Goal: Task Accomplishment & Management: Manage account settings

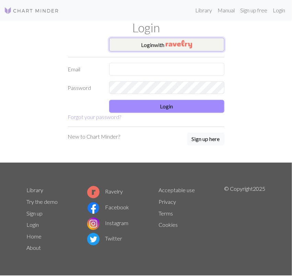
click at [202, 49] on button "Login with" at bounding box center [166, 45] width 115 height 14
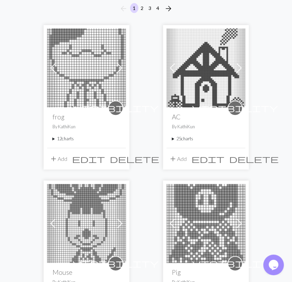
scroll to position [71, 0]
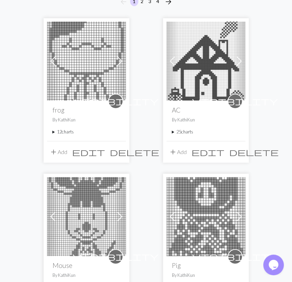
click at [72, 133] on summary "12 charts" at bounding box center [86, 132] width 68 height 7
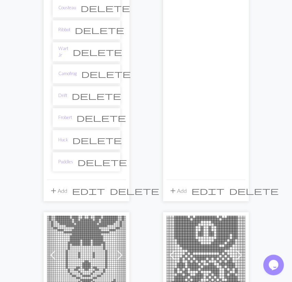
scroll to position [321, 0]
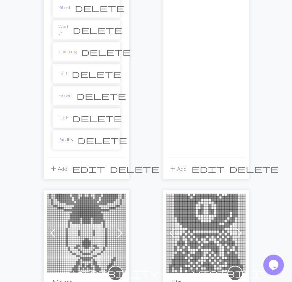
click at [64, 136] on link "Puddles" at bounding box center [65, 139] width 15 height 7
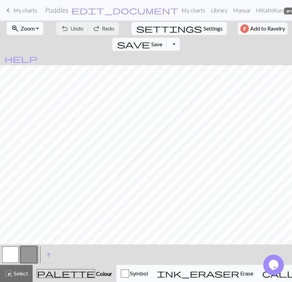
click at [34, 33] on button "zoom_in Zoom Zoom" at bounding box center [25, 28] width 37 height 13
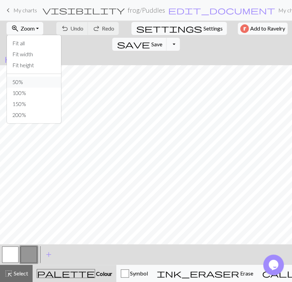
click at [37, 77] on button "50%" at bounding box center [34, 82] width 54 height 11
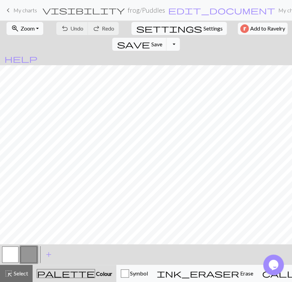
click at [179, 38] on button "Toggle Dropdown" at bounding box center [172, 44] width 13 height 13
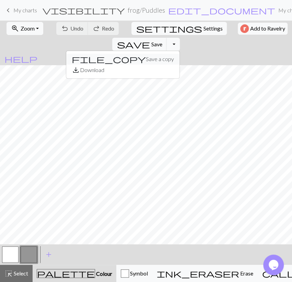
click at [179, 54] on button "file_copy Save a copy" at bounding box center [122, 59] width 113 height 11
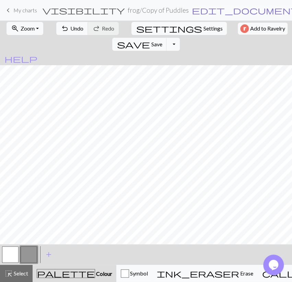
click at [192, 8] on span "edit_document" at bounding box center [245, 10] width 107 height 10
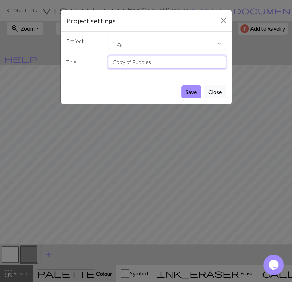
drag, startPoint x: 139, startPoint y: 64, endPoint x: 80, endPoint y: 71, distance: 59.4
click at [108, 69] on input "Copy of Puddles" at bounding box center [167, 62] width 118 height 13
type input "Diva"
click at [195, 94] on button "Save" at bounding box center [191, 91] width 20 height 13
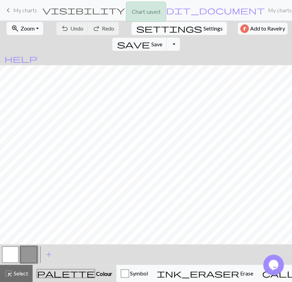
click at [203, 29] on span "Settings" at bounding box center [212, 28] width 19 height 8
select select "aran"
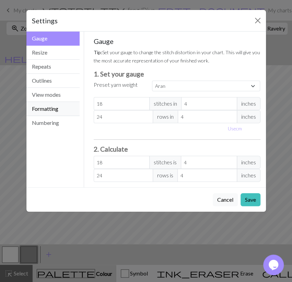
click at [58, 106] on button "Formatting" at bounding box center [53, 109] width 54 height 14
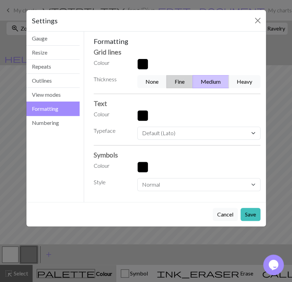
click at [173, 82] on button "Fine" at bounding box center [179, 81] width 26 height 13
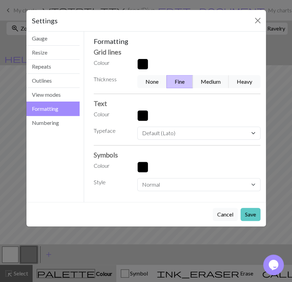
click at [247, 211] on button "Save" at bounding box center [250, 214] width 20 height 13
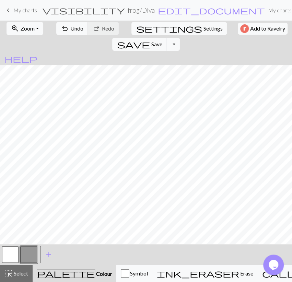
click at [12, 253] on button "button" at bounding box center [10, 254] width 16 height 16
click at [22, 270] on span "Select" at bounding box center [20, 273] width 15 height 7
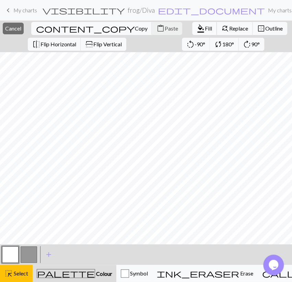
click at [205, 31] on span "Fill" at bounding box center [208, 28] width 7 height 7
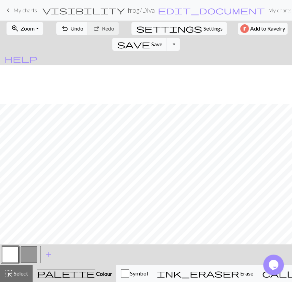
scroll to position [39, 0]
click at [33, 250] on button "button" at bounding box center [29, 254] width 16 height 16
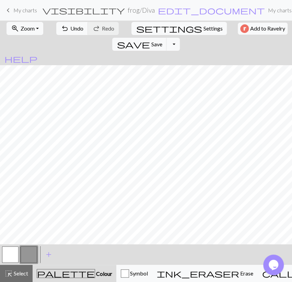
click at [17, 254] on button "button" at bounding box center [10, 254] width 16 height 16
drag, startPoint x: 26, startPoint y: 268, endPoint x: 57, endPoint y: 250, distance: 36.1
click at [26, 268] on button "highlight_alt Select Select" at bounding box center [16, 273] width 33 height 17
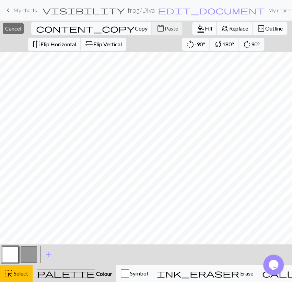
click at [197, 28] on span "format_color_fill" at bounding box center [201, 29] width 8 height 10
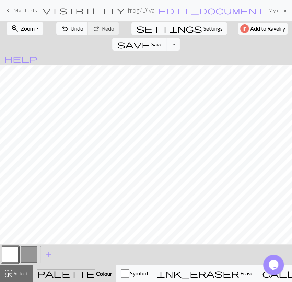
click at [36, 254] on button "button" at bounding box center [29, 254] width 16 height 16
click at [15, 257] on button "button" at bounding box center [10, 254] width 16 height 16
drag, startPoint x: 29, startPoint y: 252, endPoint x: 32, endPoint y: 248, distance: 4.9
click at [29, 251] on button "button" at bounding box center [29, 254] width 16 height 16
drag, startPoint x: 16, startPoint y: 257, endPoint x: 23, endPoint y: 249, distance: 10.5
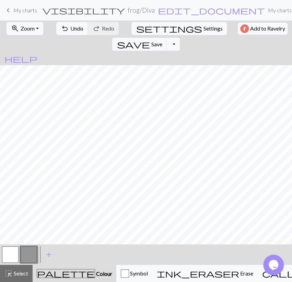
click at [16, 256] on button "button" at bounding box center [10, 254] width 16 height 16
click at [25, 256] on button "button" at bounding box center [29, 254] width 16 height 16
click at [77, 32] on button "undo Undo Undo" at bounding box center [72, 28] width 32 height 13
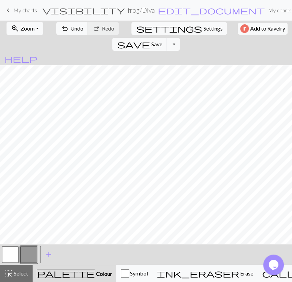
click at [7, 261] on button "button" at bounding box center [10, 254] width 16 height 16
click at [82, 30] on button "undo Undo Undo" at bounding box center [72, 28] width 32 height 13
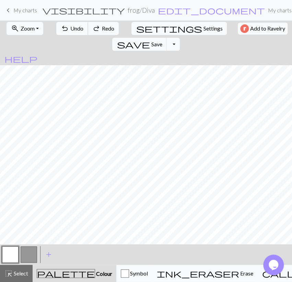
click at [82, 30] on button "undo Undo Undo" at bounding box center [72, 28] width 32 height 13
click at [23, 254] on button "button" at bounding box center [29, 254] width 16 height 16
click at [18, 251] on button "button" at bounding box center [10, 254] width 16 height 16
click at [27, 252] on button "button" at bounding box center [29, 254] width 16 height 16
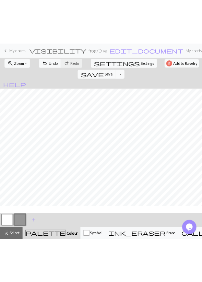
scroll to position [0, 0]
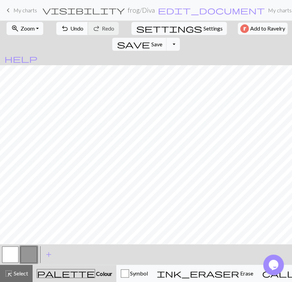
click at [74, 30] on span "Undo" at bounding box center [76, 28] width 13 height 7
drag, startPoint x: 14, startPoint y: 255, endPoint x: 18, endPoint y: 250, distance: 6.6
click at [15, 256] on button "button" at bounding box center [10, 254] width 16 height 16
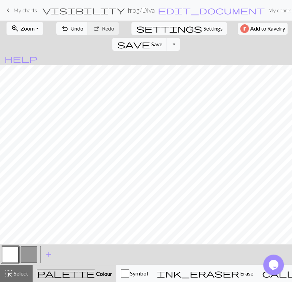
click at [30, 254] on button "button" at bounding box center [29, 254] width 16 height 16
click at [80, 24] on button "undo Undo Undo" at bounding box center [72, 28] width 32 height 13
click at [15, 251] on button "button" at bounding box center [10, 254] width 16 height 16
click at [29, 251] on button "button" at bounding box center [29, 254] width 16 height 16
drag, startPoint x: 15, startPoint y: 250, endPoint x: 17, endPoint y: 245, distance: 5.8
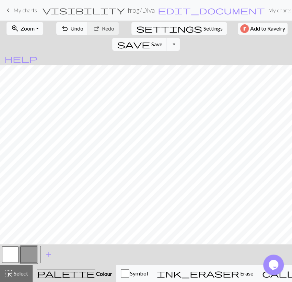
click at [15, 249] on button "button" at bounding box center [10, 254] width 16 height 16
click at [21, 251] on button "button" at bounding box center [29, 254] width 16 height 16
click at [71, 29] on span "Undo" at bounding box center [76, 28] width 13 height 7
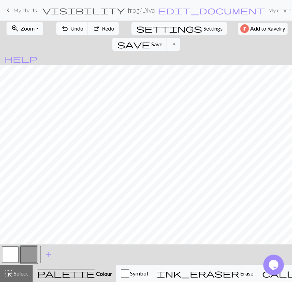
click at [71, 29] on span "Undo" at bounding box center [76, 28] width 13 height 7
click at [15, 252] on button "button" at bounding box center [10, 254] width 16 height 16
click at [33, 252] on button "button" at bounding box center [29, 254] width 16 height 16
drag, startPoint x: 13, startPoint y: 277, endPoint x: 32, endPoint y: 248, distance: 34.6
click at [13, 275] on div "highlight_alt Select Select" at bounding box center [16, 273] width 24 height 8
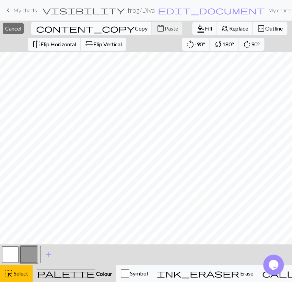
click at [134, 28] on span "Copy" at bounding box center [140, 28] width 13 height 7
click at [164, 30] on span "Paste" at bounding box center [170, 28] width 13 height 7
click at [24, 32] on button "close Cancel" at bounding box center [13, 29] width 21 height 12
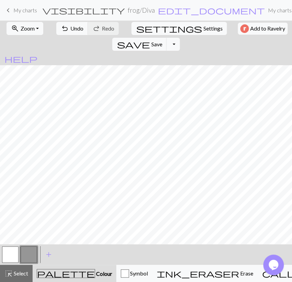
click at [35, 252] on button "button" at bounding box center [29, 254] width 16 height 16
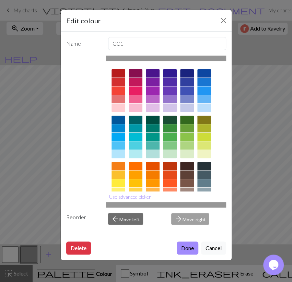
click at [9, 240] on div "Edit colour Name CC1 Use advanced picker Reorder arrow_back Move left arrow_for…" at bounding box center [146, 141] width 292 height 282
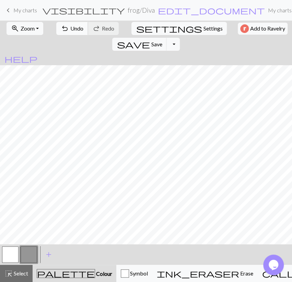
click at [79, 31] on span "Undo" at bounding box center [76, 28] width 13 height 7
click at [17, 250] on button "button" at bounding box center [10, 254] width 16 height 16
click at [32, 252] on button "button" at bounding box center [29, 254] width 16 height 16
click at [14, 254] on button "button" at bounding box center [10, 254] width 16 height 16
click at [27, 257] on button "button" at bounding box center [29, 254] width 16 height 16
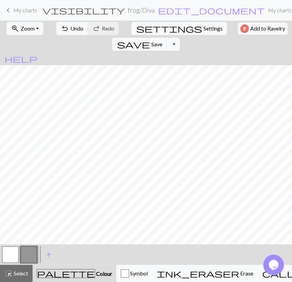
click at [11, 256] on button "button" at bounding box center [10, 254] width 16 height 16
drag, startPoint x: 33, startPoint y: 251, endPoint x: 37, endPoint y: 245, distance: 7.1
click at [33, 250] on button "button" at bounding box center [29, 254] width 16 height 16
click at [8, 254] on button "button" at bounding box center [10, 254] width 16 height 16
click at [30, 248] on button "button" at bounding box center [29, 254] width 16 height 16
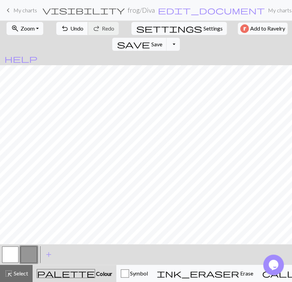
drag, startPoint x: 66, startPoint y: 28, endPoint x: 69, endPoint y: 28, distance: 3.5
click at [66, 28] on button "undo Undo Undo" at bounding box center [72, 28] width 32 height 13
click at [70, 28] on span "Undo" at bounding box center [76, 28] width 13 height 7
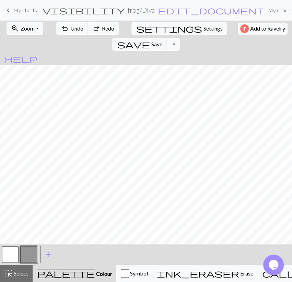
click at [70, 28] on span "Undo" at bounding box center [76, 28] width 13 height 7
click at [16, 252] on button "button" at bounding box center [10, 254] width 16 height 16
click at [74, 29] on span "Undo" at bounding box center [76, 28] width 13 height 7
drag, startPoint x: 32, startPoint y: 253, endPoint x: 37, endPoint y: 246, distance: 8.6
click at [32, 253] on button "button" at bounding box center [29, 254] width 16 height 16
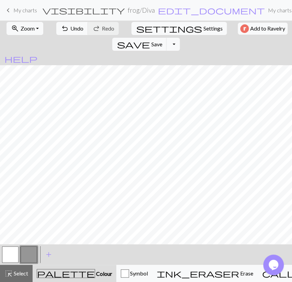
drag, startPoint x: 24, startPoint y: 272, endPoint x: 35, endPoint y: 251, distance: 23.8
click at [24, 272] on span "Select" at bounding box center [20, 273] width 15 height 7
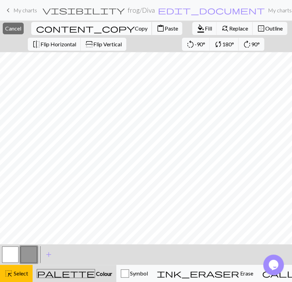
click at [83, 29] on span "content_copy" at bounding box center [85, 29] width 99 height 10
click at [156, 26] on span "content_paste" at bounding box center [160, 29] width 8 height 10
click at [61, 43] on span "Flip Horizontal" at bounding box center [58, 44] width 36 height 7
click at [21, 30] on span "Cancel" at bounding box center [13, 28] width 16 height 7
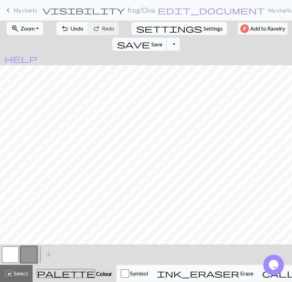
click at [150, 39] on span "save" at bounding box center [133, 44] width 33 height 10
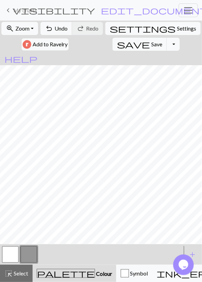
click at [15, 254] on button "button" at bounding box center [10, 254] width 16 height 16
click at [24, 251] on button "button" at bounding box center [29, 254] width 16 height 16
drag, startPoint x: 13, startPoint y: 257, endPoint x: 14, endPoint y: 251, distance: 5.3
click at [14, 251] on button "button" at bounding box center [10, 254] width 16 height 16
click at [27, 254] on button "button" at bounding box center [29, 254] width 16 height 16
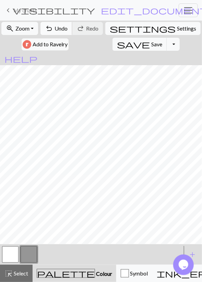
click at [59, 30] on span "Undo" at bounding box center [61, 28] width 13 height 7
click at [11, 254] on button "button" at bounding box center [10, 254] width 16 height 16
drag, startPoint x: 27, startPoint y: 255, endPoint x: 27, endPoint y: 248, distance: 6.9
click at [27, 254] on button "button" at bounding box center [29, 254] width 16 height 16
click at [61, 32] on button "undo Undo Undo" at bounding box center [56, 28] width 32 height 13
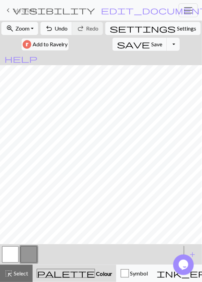
click at [12, 251] on button "button" at bounding box center [10, 254] width 16 height 16
click at [61, 26] on span "Undo" at bounding box center [61, 28] width 13 height 7
click at [60, 26] on span "Undo" at bounding box center [61, 28] width 13 height 7
click at [26, 251] on button "button" at bounding box center [29, 254] width 16 height 16
click at [58, 30] on button "undo Undo Undo" at bounding box center [56, 28] width 32 height 13
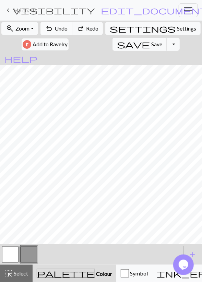
click at [58, 30] on button "undo Undo Undo" at bounding box center [56, 28] width 32 height 13
click at [58, 29] on button "undo Undo Undo" at bounding box center [56, 28] width 32 height 13
click at [57, 30] on button "undo Undo Undo" at bounding box center [56, 28] width 32 height 13
click at [57, 31] on button "undo Undo Undo" at bounding box center [56, 28] width 32 height 13
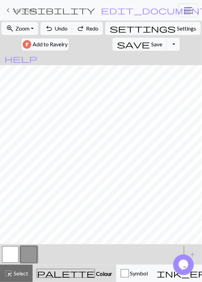
click at [12, 258] on button "button" at bounding box center [10, 254] width 16 height 16
click at [68, 30] on span "Undo" at bounding box center [61, 28] width 13 height 7
click at [64, 27] on span "Undo" at bounding box center [61, 28] width 13 height 7
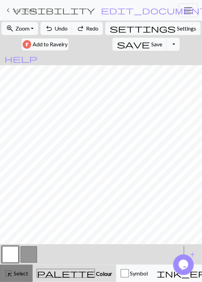
click at [22, 273] on span "Select" at bounding box center [20, 273] width 15 height 7
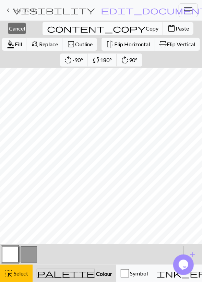
click at [146, 28] on span "Copy" at bounding box center [152, 28] width 13 height 7
click at [176, 28] on span "Paste" at bounding box center [182, 28] width 13 height 7
click at [114, 44] on span "Flip Horizontal" at bounding box center [132, 44] width 36 height 7
click at [9, 28] on span "Cancel" at bounding box center [17, 28] width 16 height 7
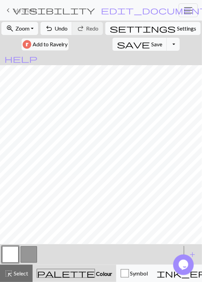
click at [123, 27] on span "settings" at bounding box center [143, 29] width 66 height 10
select select "aran"
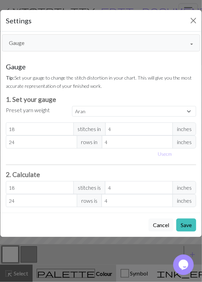
click at [51, 46] on button "Gauge" at bounding box center [101, 42] width 199 height 17
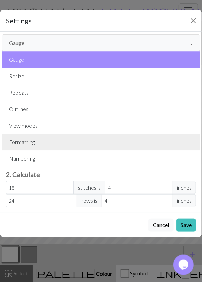
click at [36, 140] on button "Formatting" at bounding box center [101, 142] width 198 height 16
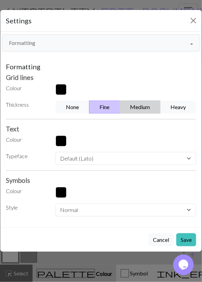
click at [132, 104] on button "Medium" at bounding box center [140, 107] width 41 height 13
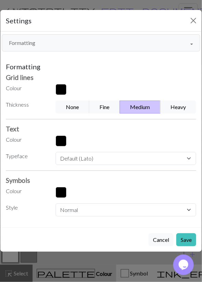
click at [185, 235] on button "Save" at bounding box center [186, 239] width 20 height 13
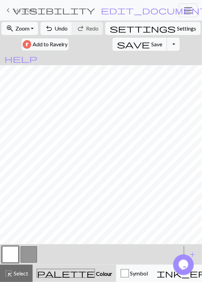
click at [113, 40] on button "save Save Save" at bounding box center [140, 44] width 55 height 13
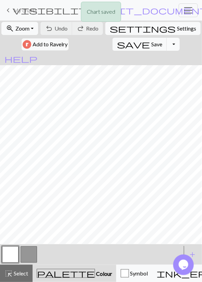
click at [167, 43] on button "Toggle Dropdown" at bounding box center [173, 44] width 13 height 13
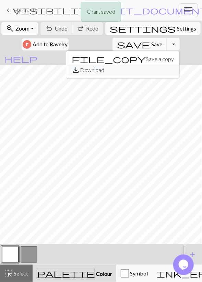
click at [104, 72] on button "save_alt Download" at bounding box center [122, 69] width 113 height 11
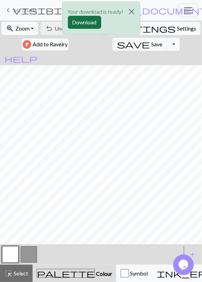
click at [79, 18] on button "Download" at bounding box center [84, 22] width 33 height 13
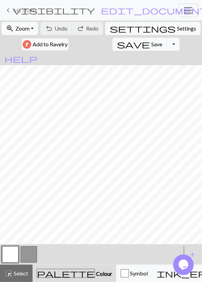
click at [33, 11] on span "My charts" at bounding box center [25, 10] width 24 height 7
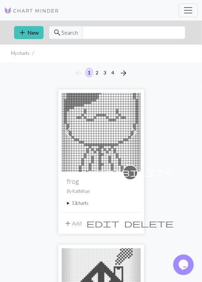
click at [81, 200] on div "visibility frog By KathiKun 13 charts Jeremiah delete Henry delete Croque delet…" at bounding box center [101, 192] width 79 height 40
click at [81, 201] on summary "13 charts" at bounding box center [101, 203] width 68 height 7
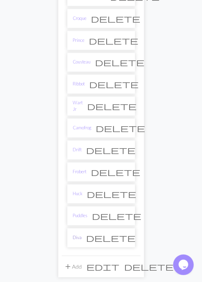
scroll to position [285, 0]
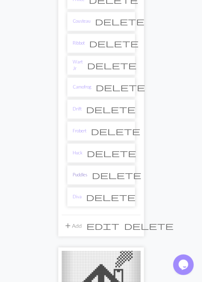
click at [82, 172] on link "Puddles" at bounding box center [80, 175] width 15 height 7
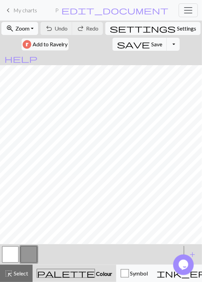
click at [27, 31] on span "Zoom" at bounding box center [22, 28] width 14 height 7
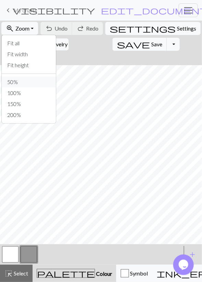
click at [25, 79] on button "50%" at bounding box center [29, 82] width 54 height 11
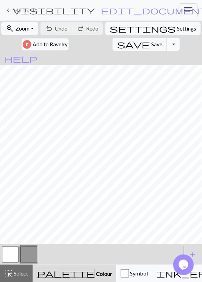
click at [167, 43] on button "Toggle Dropdown" at bounding box center [173, 44] width 13 height 13
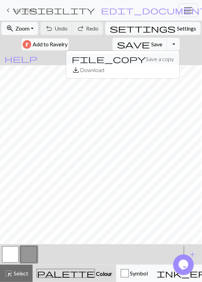
click at [113, 57] on button "file_copy Save a copy" at bounding box center [122, 59] width 113 height 11
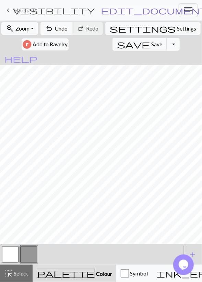
click at [146, 10] on span "edit_document" at bounding box center [154, 10] width 107 height 10
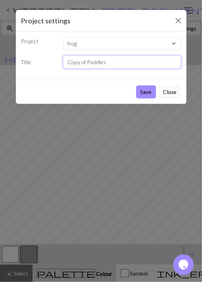
drag, startPoint x: 124, startPoint y: 60, endPoint x: 1, endPoint y: 71, distance: 123.0
click at [63, 69] on input "Copy of Puddles" at bounding box center [122, 62] width 118 height 13
type input "Gigi"
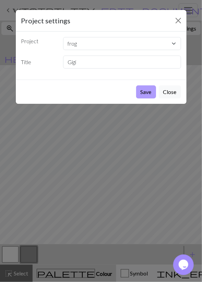
click at [147, 94] on button "Save" at bounding box center [146, 91] width 20 height 13
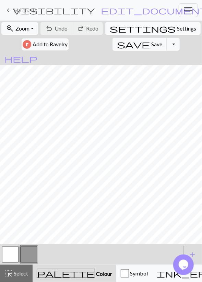
click at [177, 28] on span "Settings" at bounding box center [186, 28] width 19 height 8
select select "aran"
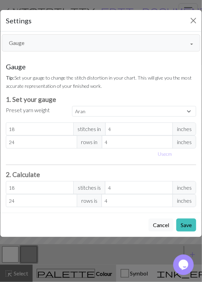
click at [28, 51] on div "Gauge Gauge Resize Repeats Outlines View modes Formatting Numbering Gauge Resiz…" at bounding box center [101, 122] width 210 height 181
click at [28, 50] on button "Gauge" at bounding box center [101, 42] width 199 height 17
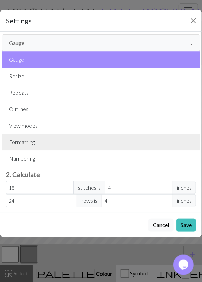
click at [18, 140] on button "Formatting" at bounding box center [101, 142] width 198 height 16
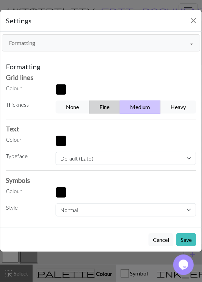
click at [109, 108] on button "Fine" at bounding box center [104, 107] width 31 height 13
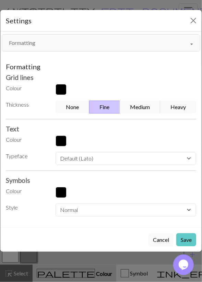
click at [190, 240] on button "Save" at bounding box center [186, 239] width 20 height 13
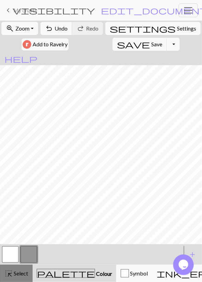
click at [16, 271] on span "Select" at bounding box center [20, 273] width 15 height 7
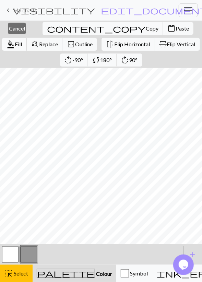
click at [22, 41] on span "Fill" at bounding box center [18, 44] width 7 height 7
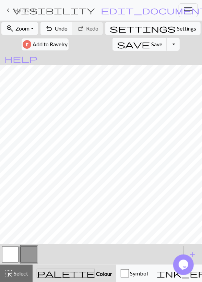
drag, startPoint x: 18, startPoint y: 269, endPoint x: 20, endPoint y: 261, distance: 7.7
click at [18, 269] on button "highlight_alt Select Select" at bounding box center [16, 273] width 33 height 17
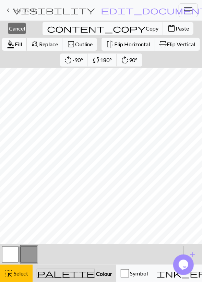
click at [22, 41] on span "Fill" at bounding box center [18, 44] width 7 height 7
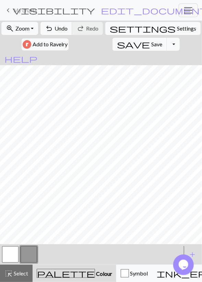
drag, startPoint x: 23, startPoint y: 268, endPoint x: 30, endPoint y: 260, distance: 10.7
click at [23, 268] on button "highlight_alt Select Select" at bounding box center [16, 273] width 33 height 17
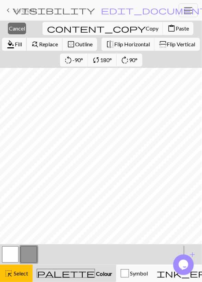
click at [22, 41] on span "Fill" at bounding box center [18, 44] width 7 height 7
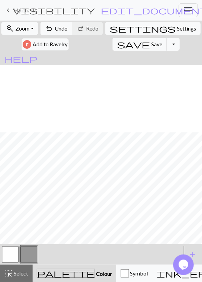
scroll to position [67, 0]
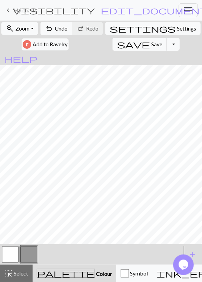
click at [12, 256] on button "button" at bounding box center [10, 254] width 16 height 16
drag, startPoint x: 19, startPoint y: 270, endPoint x: 28, endPoint y: 255, distance: 17.4
click at [19, 271] on span "Select" at bounding box center [20, 273] width 15 height 7
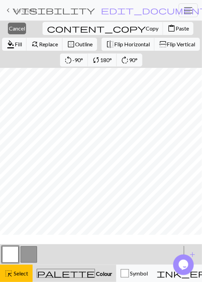
scroll to position [54, 0]
click at [35, 253] on button "button" at bounding box center [29, 254] width 16 height 16
click at [22, 41] on span "Fill" at bounding box center [18, 44] width 7 height 7
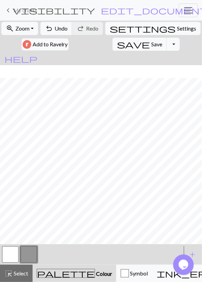
scroll to position [67, 0]
click at [19, 251] on div at bounding box center [10, 254] width 19 height 19
click at [15, 251] on button "button" at bounding box center [10, 254] width 16 height 16
click at [22, 256] on button "button" at bounding box center [29, 254] width 16 height 16
click at [15, 258] on button "button" at bounding box center [10, 254] width 16 height 16
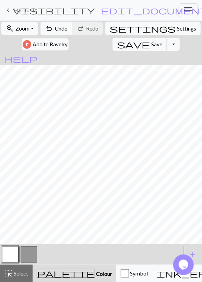
click at [26, 258] on button "button" at bounding box center [29, 254] width 16 height 16
click at [15, 251] on button "button" at bounding box center [10, 254] width 16 height 16
click at [27, 252] on button "button" at bounding box center [29, 254] width 16 height 16
click at [11, 254] on button "button" at bounding box center [10, 254] width 16 height 16
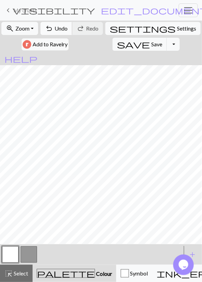
click at [58, 30] on button "undo Undo Undo" at bounding box center [56, 28] width 32 height 13
click at [25, 252] on button "button" at bounding box center [29, 254] width 16 height 16
drag, startPoint x: 7, startPoint y: 259, endPoint x: 12, endPoint y: 252, distance: 8.4
click at [7, 259] on button "button" at bounding box center [10, 254] width 16 height 16
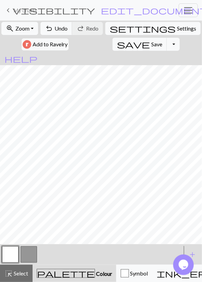
click at [22, 254] on button "button" at bounding box center [29, 254] width 16 height 16
drag, startPoint x: 11, startPoint y: 256, endPoint x: 16, endPoint y: 245, distance: 12.3
click at [13, 252] on button "button" at bounding box center [10, 254] width 16 height 16
click at [32, 253] on button "button" at bounding box center [29, 254] width 16 height 16
click at [15, 257] on button "button" at bounding box center [10, 254] width 16 height 16
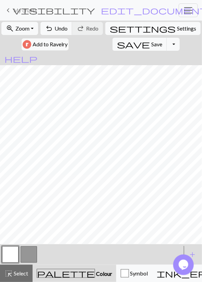
click at [28, 255] on button "button" at bounding box center [29, 254] width 16 height 16
click at [13, 255] on button "button" at bounding box center [10, 254] width 16 height 16
click at [31, 249] on button "button" at bounding box center [29, 254] width 16 height 16
click at [60, 35] on div "undo Undo Undo redo Redo Redo" at bounding box center [72, 29] width 64 height 16
click at [60, 32] on button "undo Undo Undo" at bounding box center [56, 28] width 32 height 13
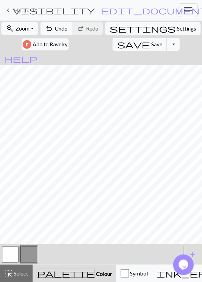
click at [11, 255] on button "button" at bounding box center [10, 254] width 16 height 16
click at [25, 260] on button "button" at bounding box center [29, 254] width 16 height 16
click at [53, 24] on span "undo" at bounding box center [49, 29] width 8 height 10
drag, startPoint x: 14, startPoint y: 254, endPoint x: 14, endPoint y: 247, distance: 7.2
click at [13, 255] on button "button" at bounding box center [10, 254] width 16 height 16
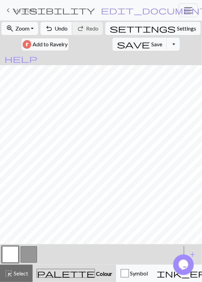
click at [51, 28] on span "undo" at bounding box center [49, 29] width 8 height 10
click at [24, 250] on button "button" at bounding box center [29, 254] width 16 height 16
click at [9, 254] on button "button" at bounding box center [10, 254] width 16 height 16
click at [31, 257] on button "button" at bounding box center [29, 254] width 16 height 16
click at [15, 250] on button "button" at bounding box center [10, 254] width 16 height 16
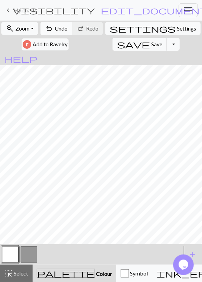
click at [61, 31] on span "Undo" at bounding box center [61, 28] width 13 height 7
click at [61, 32] on span "Undo" at bounding box center [61, 28] width 13 height 7
click at [61, 32] on button "undo Undo Undo" at bounding box center [56, 28] width 32 height 13
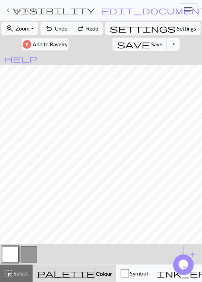
click at [61, 32] on button "undo Undo Undo" at bounding box center [56, 28] width 32 height 13
click at [26, 256] on button "button" at bounding box center [29, 254] width 16 height 16
click at [52, 24] on span "undo" at bounding box center [49, 29] width 8 height 10
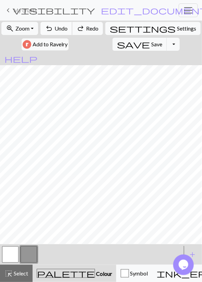
click at [52, 24] on span "undo" at bounding box center [49, 29] width 8 height 10
click at [93, 25] on span "Redo" at bounding box center [92, 28] width 12 height 7
click at [15, 249] on button "button" at bounding box center [10, 254] width 16 height 16
drag, startPoint x: 27, startPoint y: 250, endPoint x: 27, endPoint y: 246, distance: 3.8
click at [27, 250] on button "button" at bounding box center [29, 254] width 16 height 16
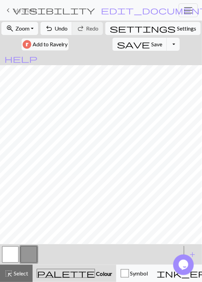
click at [11, 259] on button "button" at bounding box center [10, 254] width 16 height 16
click at [58, 28] on span "Undo" at bounding box center [61, 28] width 13 height 7
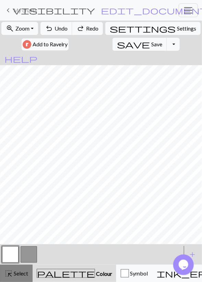
click at [13, 273] on span "Select" at bounding box center [20, 273] width 15 height 7
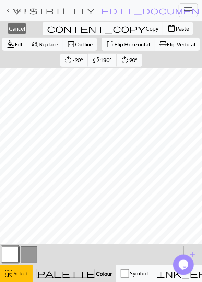
drag, startPoint x: 47, startPoint y: 29, endPoint x: 60, endPoint y: 48, distance: 23.4
click at [146, 29] on span "Copy" at bounding box center [152, 28] width 13 height 7
click at [176, 30] on span "Paste" at bounding box center [182, 28] width 13 height 7
click at [114, 46] on span "Flip Horizontal" at bounding box center [132, 44] width 36 height 7
click at [14, 31] on span "Cancel" at bounding box center [17, 28] width 16 height 7
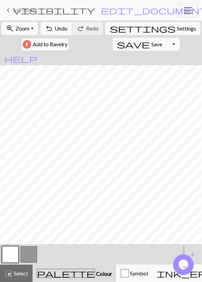
click at [59, 29] on span "Undo" at bounding box center [61, 28] width 13 height 7
click at [64, 30] on span "Undo" at bounding box center [61, 28] width 13 height 7
click at [90, 28] on span "Redo" at bounding box center [92, 28] width 12 height 7
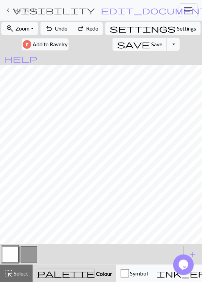
click at [23, 253] on button "button" at bounding box center [29, 254] width 16 height 16
click at [9, 258] on button "button" at bounding box center [10, 254] width 16 height 16
click at [60, 27] on span "Undo" at bounding box center [61, 28] width 13 height 7
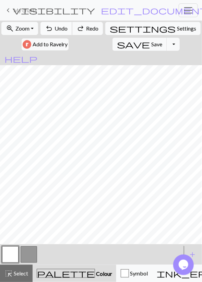
click at [60, 27] on span "Undo" at bounding box center [61, 28] width 13 height 7
click at [60, 28] on span "Undo" at bounding box center [61, 28] width 13 height 7
click at [28, 252] on button "button" at bounding box center [29, 254] width 16 height 16
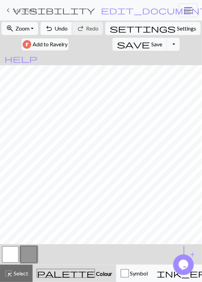
click at [63, 27] on span "Undo" at bounding box center [61, 28] width 13 height 7
click at [10, 258] on button "button" at bounding box center [10, 254] width 16 height 16
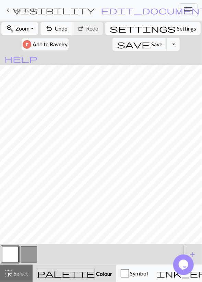
click at [120, 32] on span "settings" at bounding box center [143, 29] width 66 height 10
select select "aran"
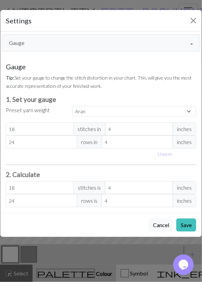
drag, startPoint x: 79, startPoint y: 46, endPoint x: 79, endPoint y: 51, distance: 4.8
click at [79, 46] on button "Gauge" at bounding box center [101, 42] width 199 height 17
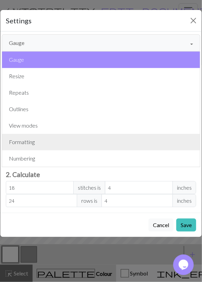
click at [68, 140] on button "Formatting" at bounding box center [101, 142] width 198 height 16
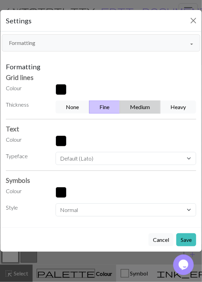
click at [137, 106] on button "Medium" at bounding box center [140, 107] width 41 height 13
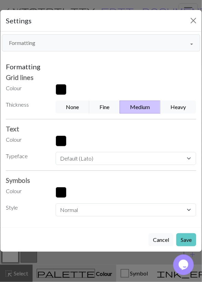
click at [186, 236] on button "Save" at bounding box center [186, 239] width 20 height 13
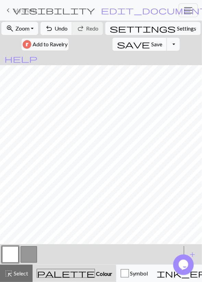
click at [113, 43] on button "save Save Save" at bounding box center [140, 44] width 55 height 13
click at [167, 44] on button "Toggle Dropdown" at bounding box center [173, 44] width 13 height 13
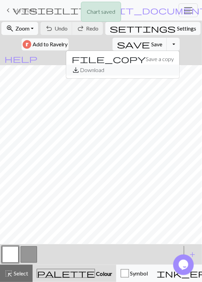
click at [107, 72] on button "save_alt Download" at bounding box center [122, 69] width 113 height 11
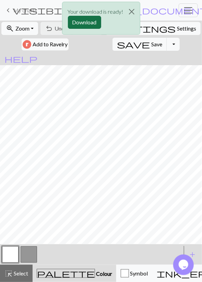
click at [85, 22] on button "Download" at bounding box center [84, 22] width 33 height 13
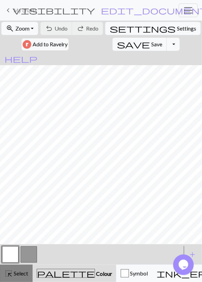
click at [14, 266] on button "highlight_alt Select Select" at bounding box center [16, 273] width 33 height 17
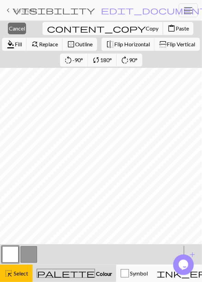
click at [146, 25] on span "Copy" at bounding box center [152, 28] width 13 height 7
click at [176, 29] on span "Paste" at bounding box center [182, 28] width 13 height 7
click at [17, 32] on span "Cancel" at bounding box center [17, 28] width 16 height 7
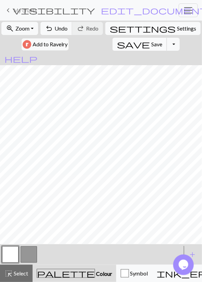
click at [117, 41] on span "save" at bounding box center [133, 44] width 33 height 10
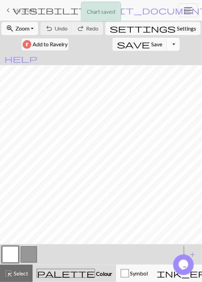
click at [167, 45] on button "Toggle Dropdown" at bounding box center [173, 44] width 13 height 13
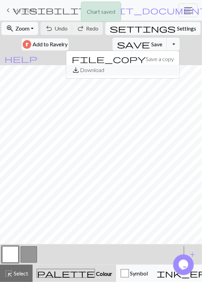
click at [104, 69] on button "save_alt Download" at bounding box center [122, 69] width 113 height 11
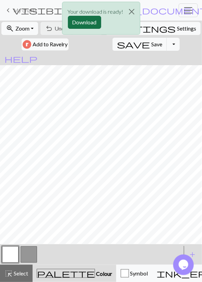
click at [77, 25] on button "Download" at bounding box center [84, 22] width 33 height 13
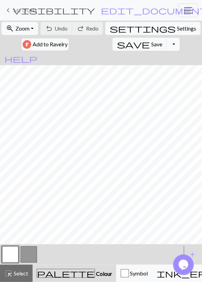
click at [167, 44] on button "Toggle Dropdown" at bounding box center [173, 44] width 13 height 13
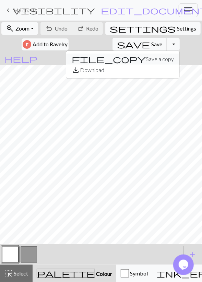
click at [108, 58] on button "file_copy Save a copy" at bounding box center [122, 59] width 113 height 11
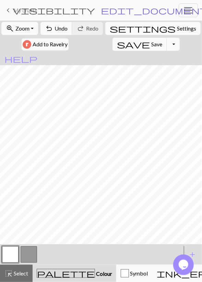
click at [138, 11] on span "edit_document" at bounding box center [154, 10] width 107 height 10
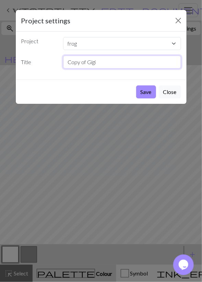
drag, startPoint x: 82, startPoint y: 69, endPoint x: 32, endPoint y: 84, distance: 52.2
click at [63, 69] on input "Copy of Gigi" at bounding box center [122, 62] width 118 height 13
type input "Jambette"
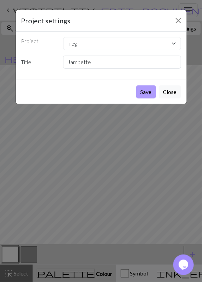
click at [149, 91] on button "Save" at bounding box center [146, 91] width 20 height 13
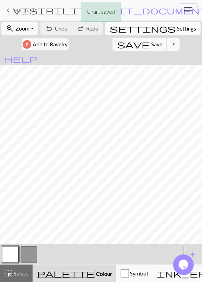
click at [177, 28] on span "Settings" at bounding box center [186, 28] width 19 height 8
select select "aran"
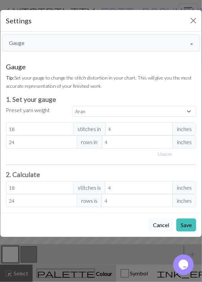
click at [38, 47] on button "Gauge" at bounding box center [101, 42] width 199 height 17
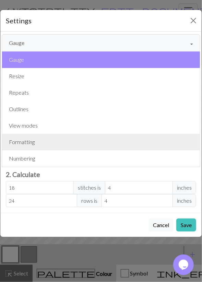
click at [27, 139] on button "Formatting" at bounding box center [101, 142] width 198 height 16
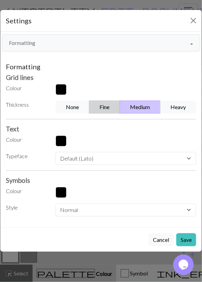
click at [111, 104] on button "Fine" at bounding box center [104, 107] width 31 height 13
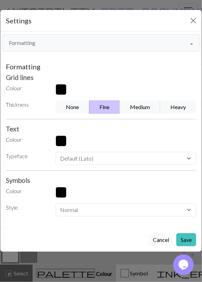
drag, startPoint x: 185, startPoint y: 238, endPoint x: 153, endPoint y: 236, distance: 32.6
click at [185, 238] on button "Save" at bounding box center [186, 239] width 20 height 13
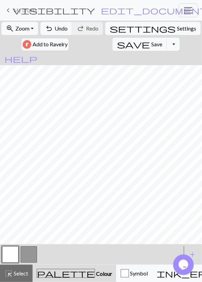
drag, startPoint x: 29, startPoint y: 256, endPoint x: 15, endPoint y: 272, distance: 20.4
click at [29, 257] on button "button" at bounding box center [29, 254] width 16 height 16
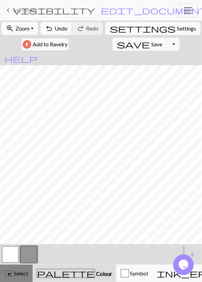
click at [14, 273] on span "Select" at bounding box center [20, 273] width 15 height 7
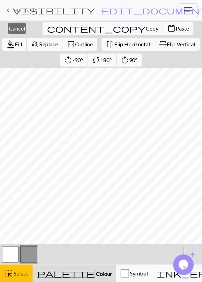
click at [22, 41] on span "Fill" at bounding box center [18, 44] width 7 height 7
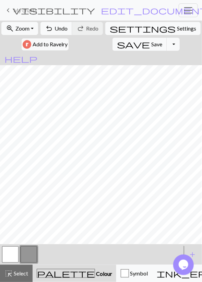
click at [15, 255] on button "button" at bounding box center [10, 254] width 16 height 16
click at [30, 256] on button "button" at bounding box center [29, 254] width 16 height 16
click at [13, 251] on button "button" at bounding box center [10, 254] width 16 height 16
click at [15, 252] on button "button" at bounding box center [10, 254] width 16 height 16
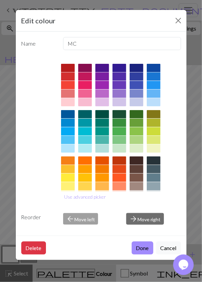
click at [179, 27] on div "Edit colour" at bounding box center [101, 21] width 171 height 22
click at [179, 24] on button "Close" at bounding box center [178, 20] width 11 height 11
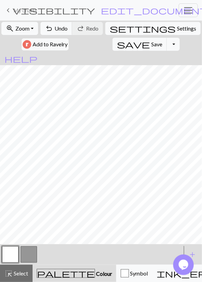
click at [28, 251] on button "button" at bounding box center [29, 254] width 16 height 16
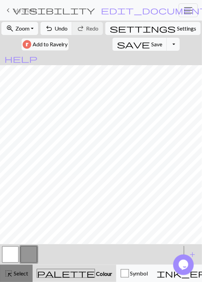
drag, startPoint x: 17, startPoint y: 269, endPoint x: 19, endPoint y: 265, distance: 3.8
click at [17, 269] on button "highlight_alt Select Select" at bounding box center [16, 273] width 33 height 17
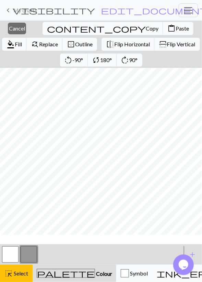
scroll to position [54, 0]
click at [9, 260] on button "button" at bounding box center [10, 254] width 16 height 16
click at [22, 41] on span "Fill" at bounding box center [18, 44] width 7 height 7
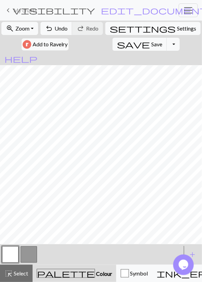
click at [28, 256] on button "button" at bounding box center [29, 254] width 16 height 16
click at [24, 257] on button "button" at bounding box center [29, 254] width 16 height 16
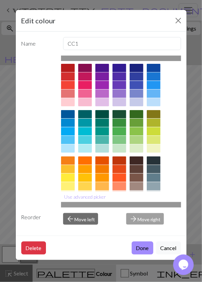
click at [8, 181] on div "Edit colour Name CC1 Use advanced picker Reorder arrow_back Move left arrow_for…" at bounding box center [101, 141] width 202 height 282
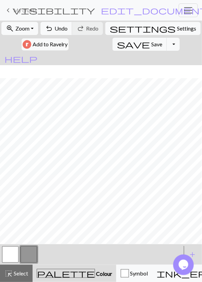
scroll to position [67, 0]
click at [14, 251] on button "button" at bounding box center [10, 254] width 16 height 16
click at [30, 251] on button "button" at bounding box center [29, 254] width 16 height 16
click at [15, 253] on button "button" at bounding box center [10, 254] width 16 height 16
drag, startPoint x: 27, startPoint y: 254, endPoint x: 31, endPoint y: 245, distance: 10.6
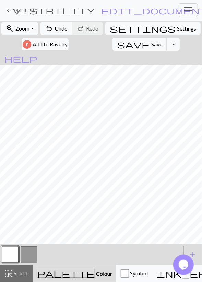
click at [27, 255] on button "button" at bounding box center [29, 254] width 16 height 16
drag, startPoint x: 16, startPoint y: 252, endPoint x: 20, endPoint y: 248, distance: 5.1
click at [16, 251] on button "button" at bounding box center [10, 254] width 16 height 16
click at [28, 254] on button "button" at bounding box center [29, 254] width 16 height 16
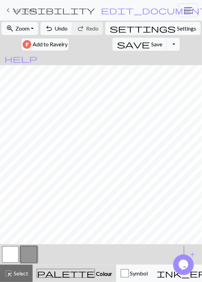
click at [10, 252] on button "button" at bounding box center [10, 254] width 16 height 16
click at [64, 31] on span "Undo" at bounding box center [61, 28] width 13 height 7
click at [25, 256] on button "button" at bounding box center [29, 254] width 16 height 16
click at [63, 33] on button "undo Undo Undo" at bounding box center [56, 28] width 32 height 13
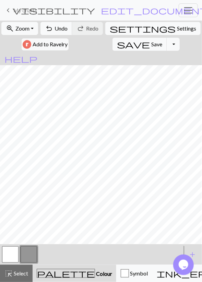
click at [12, 252] on button "button" at bounding box center [10, 254] width 16 height 16
click at [52, 30] on span "undo" at bounding box center [49, 29] width 8 height 10
click at [28, 257] on button "button" at bounding box center [29, 254] width 16 height 16
click at [66, 31] on span "Undo" at bounding box center [61, 28] width 13 height 7
click at [15, 250] on button "button" at bounding box center [10, 254] width 16 height 16
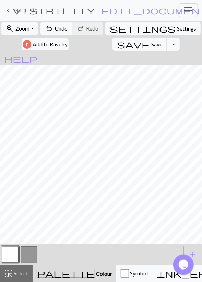
drag, startPoint x: 27, startPoint y: 254, endPoint x: 31, endPoint y: 247, distance: 7.7
click at [27, 254] on button "button" at bounding box center [29, 254] width 16 height 16
drag, startPoint x: 15, startPoint y: 258, endPoint x: 20, endPoint y: 252, distance: 7.1
click at [15, 258] on button "button" at bounding box center [10, 254] width 16 height 16
click at [31, 254] on button "button" at bounding box center [29, 254] width 16 height 16
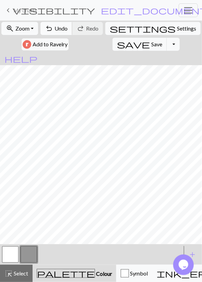
click at [53, 28] on span "undo" at bounding box center [49, 29] width 8 height 10
click at [13, 252] on button "button" at bounding box center [10, 254] width 16 height 16
click at [26, 254] on button "button" at bounding box center [29, 254] width 16 height 16
click at [61, 26] on span "Undo" at bounding box center [61, 28] width 13 height 7
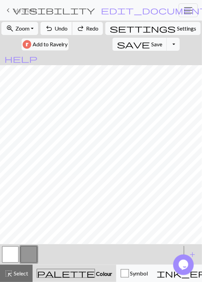
click at [60, 26] on span "Undo" at bounding box center [61, 28] width 13 height 7
click at [60, 27] on span "Undo" at bounding box center [61, 28] width 13 height 7
click at [11, 258] on button "button" at bounding box center [10, 254] width 16 height 16
click at [61, 32] on button "undo Undo Undo" at bounding box center [56, 28] width 32 height 13
click at [26, 261] on button "button" at bounding box center [29, 254] width 16 height 16
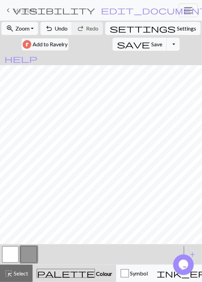
click at [12, 254] on button "button" at bounding box center [10, 254] width 16 height 16
click at [72, 33] on button "undo Undo Undo" at bounding box center [56, 28] width 32 height 13
click at [32, 253] on button "button" at bounding box center [29, 254] width 16 height 16
click at [59, 28] on span "Undo" at bounding box center [61, 28] width 13 height 7
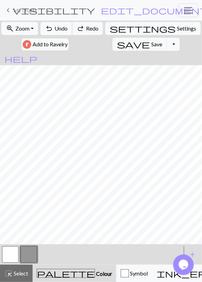
click at [59, 28] on span "Undo" at bounding box center [61, 28] width 13 height 7
click at [167, 44] on button "Toggle Dropdown" at bounding box center [173, 44] width 13 height 13
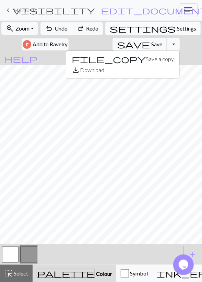
click at [124, 33] on button "settings Settings" at bounding box center [152, 28] width 95 height 13
select select "aran"
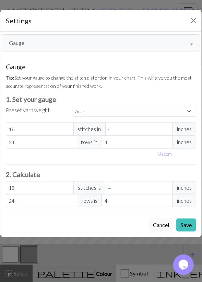
click at [33, 44] on button "Gauge" at bounding box center [101, 42] width 199 height 17
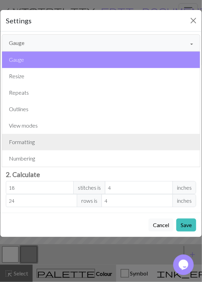
click at [35, 140] on button "Formatting" at bounding box center [101, 142] width 198 height 16
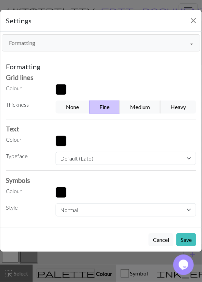
click at [149, 108] on button "Medium" at bounding box center [140, 107] width 41 height 13
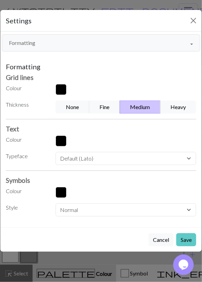
click at [186, 237] on button "Save" at bounding box center [186, 239] width 20 height 13
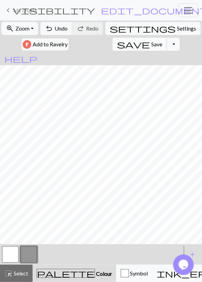
click at [151, 45] on span "Save" at bounding box center [156, 44] width 11 height 7
click at [167, 45] on button "Toggle Dropdown" at bounding box center [173, 44] width 13 height 13
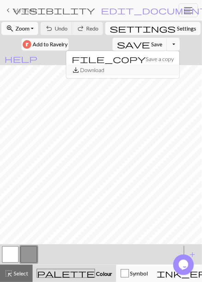
click at [102, 70] on button "save_alt Download" at bounding box center [122, 69] width 113 height 11
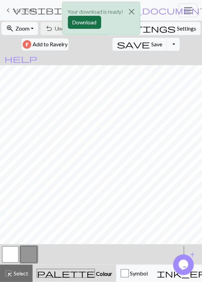
click at [74, 24] on button "Download" at bounding box center [84, 22] width 33 height 13
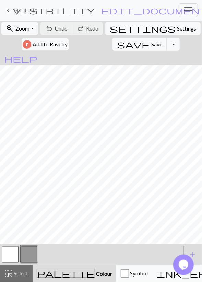
click at [31, 10] on span "My charts" at bounding box center [25, 10] width 24 height 7
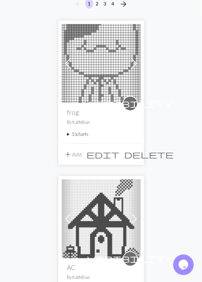
scroll to position [71, 0]
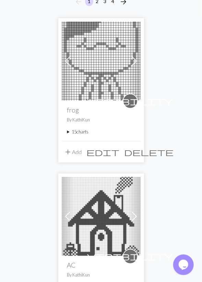
click at [78, 130] on summary "15 charts" at bounding box center [101, 132] width 68 height 7
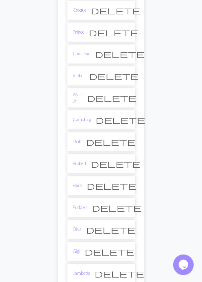
scroll to position [321, 0]
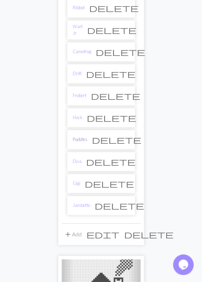
click at [84, 136] on link "Puddles" at bounding box center [80, 139] width 15 height 7
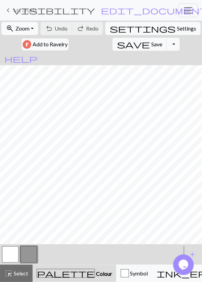
click at [24, 29] on span "Zoom" at bounding box center [22, 28] width 14 height 7
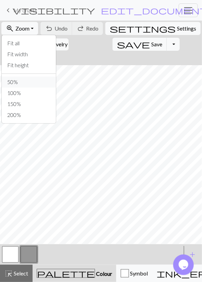
click at [35, 84] on button "50%" at bounding box center [29, 82] width 54 height 11
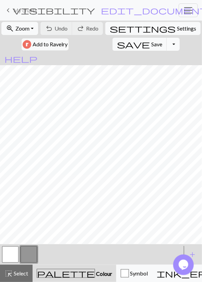
click at [167, 44] on button "Toggle Dropdown" at bounding box center [173, 44] width 13 height 13
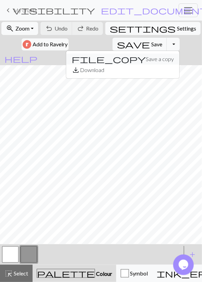
click at [109, 60] on button "file_copy Save a copy" at bounding box center [122, 59] width 113 height 11
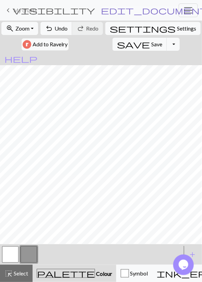
click at [145, 9] on span "edit_document" at bounding box center [154, 10] width 107 height 10
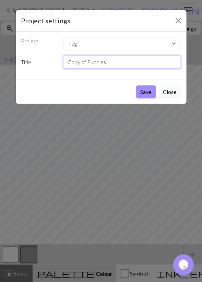
drag, startPoint x: 118, startPoint y: 58, endPoint x: 9, endPoint y: 103, distance: 118.8
click at [63, 69] on input "Copy of Puddles" at bounding box center [122, 62] width 118 height 13
type input "Lily"
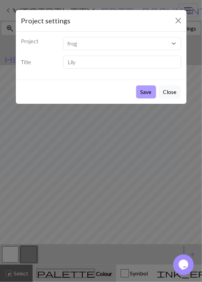
click at [149, 92] on button "Save" at bounding box center [146, 91] width 20 height 13
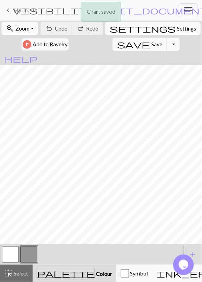
click at [177, 31] on span "Settings" at bounding box center [186, 28] width 19 height 8
select select "aran"
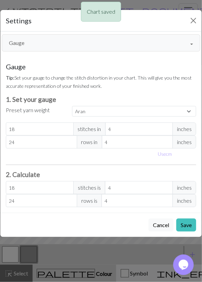
click at [36, 47] on button "Gauge" at bounding box center [101, 42] width 199 height 17
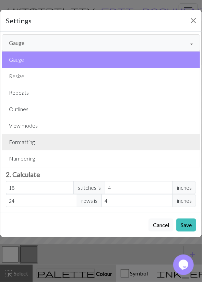
click at [33, 141] on button "Formatting" at bounding box center [101, 142] width 198 height 16
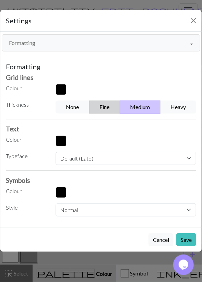
click at [97, 105] on button "Fine" at bounding box center [104, 107] width 31 height 13
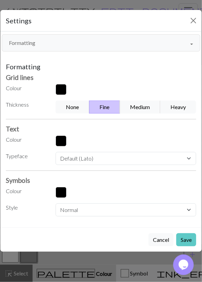
click at [187, 238] on button "Save" at bounding box center [186, 239] width 20 height 13
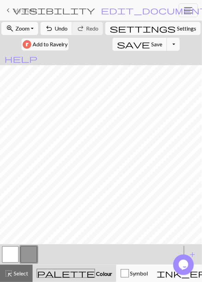
click at [117, 45] on span "save" at bounding box center [133, 44] width 33 height 10
drag, startPoint x: 15, startPoint y: 270, endPoint x: 17, endPoint y: 255, distance: 15.2
click at [15, 271] on span "Select" at bounding box center [20, 273] width 15 height 7
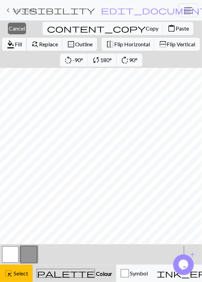
click at [22, 41] on span "Fill" at bounding box center [18, 44] width 7 height 7
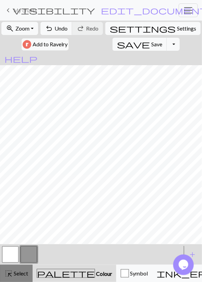
click at [15, 268] on button "highlight_alt Select Select" at bounding box center [16, 273] width 33 height 17
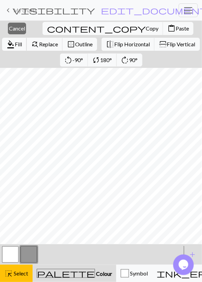
click at [15, 39] on span "format_color_fill" at bounding box center [11, 44] width 8 height 10
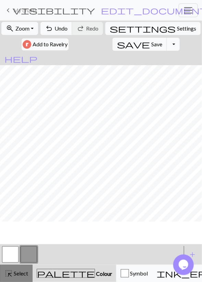
scroll to position [27, 0]
click at [13, 271] on span "Select" at bounding box center [20, 273] width 15 height 7
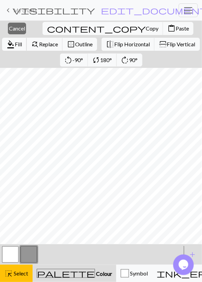
click at [15, 39] on span "format_color_fill" at bounding box center [11, 44] width 8 height 10
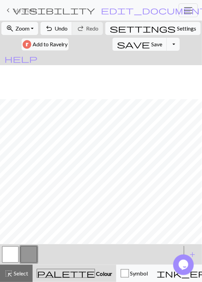
scroll to position [67, 0]
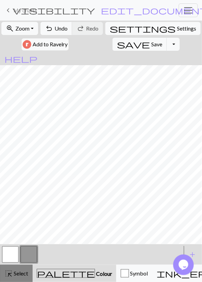
click at [15, 270] on span "Select" at bounding box center [20, 273] width 15 height 7
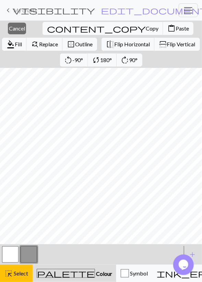
scroll to position [54, 0]
click at [17, 249] on button "button" at bounding box center [10, 254] width 16 height 16
click at [15, 39] on span "format_color_fill" at bounding box center [11, 44] width 8 height 10
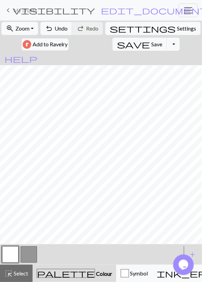
click at [27, 251] on button "button" at bounding box center [29, 254] width 16 height 16
click at [8, 255] on button "button" at bounding box center [10, 254] width 16 height 16
click at [25, 258] on button "button" at bounding box center [29, 254] width 16 height 16
click at [50, 31] on span "undo" at bounding box center [49, 29] width 8 height 10
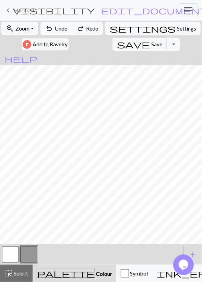
click at [50, 31] on span "undo" at bounding box center [49, 29] width 8 height 10
click at [51, 32] on span "undo" at bounding box center [49, 29] width 8 height 10
click at [60, 32] on button "undo Undo Undo" at bounding box center [56, 28] width 32 height 13
click at [53, 30] on span "undo" at bounding box center [49, 29] width 8 height 10
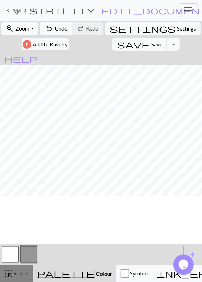
scroll to position [0, 0]
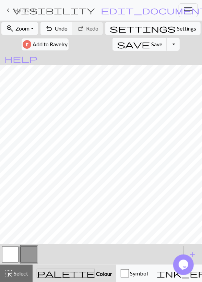
click at [15, 254] on button "button" at bounding box center [10, 254] width 16 height 16
click at [24, 256] on button "button" at bounding box center [29, 254] width 16 height 16
click at [12, 258] on button "button" at bounding box center [10, 254] width 16 height 16
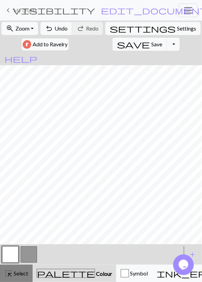
click at [20, 271] on span "Select" at bounding box center [20, 273] width 15 height 7
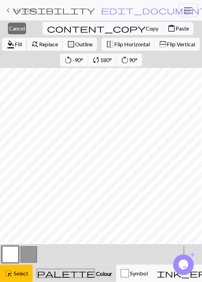
click at [27, 38] on button "format_color_fill Fill" at bounding box center [14, 44] width 25 height 13
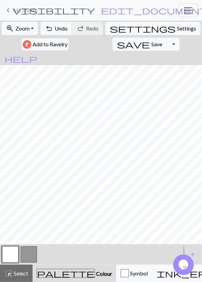
click at [20, 252] on div at bounding box center [29, 254] width 19 height 19
click at [27, 249] on button "button" at bounding box center [29, 254] width 16 height 16
click at [13, 256] on button "button" at bounding box center [10, 254] width 16 height 16
click at [67, 26] on span "Undo" at bounding box center [61, 28] width 13 height 7
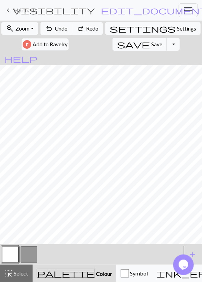
click at [26, 252] on button "button" at bounding box center [29, 254] width 16 height 16
click at [14, 255] on button "button" at bounding box center [10, 254] width 16 height 16
click at [62, 34] on button "undo Undo Undo" at bounding box center [56, 28] width 32 height 13
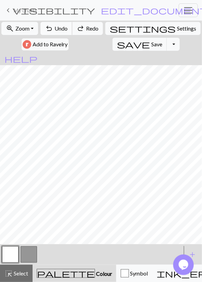
click at [62, 34] on button "undo Undo Undo" at bounding box center [56, 28] width 32 height 13
click at [24, 250] on button "button" at bounding box center [29, 254] width 16 height 16
drag, startPoint x: 15, startPoint y: 262, endPoint x: 15, endPoint y: 245, distance: 16.5
click at [15, 262] on button "button" at bounding box center [10, 254] width 16 height 16
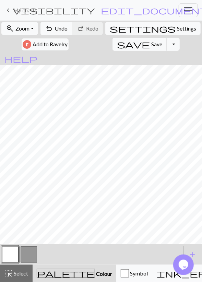
drag, startPoint x: 32, startPoint y: 256, endPoint x: 35, endPoint y: 246, distance: 11.0
click at [32, 256] on button "button" at bounding box center [29, 254] width 16 height 16
click at [16, 252] on button "button" at bounding box center [10, 254] width 16 height 16
click at [28, 256] on button "button" at bounding box center [29, 254] width 16 height 16
click at [17, 252] on button "button" at bounding box center [10, 254] width 16 height 16
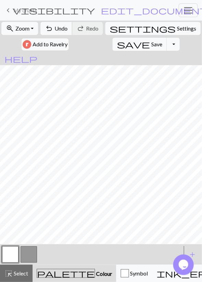
drag, startPoint x: 63, startPoint y: 28, endPoint x: 87, endPoint y: 55, distance: 36.2
click at [63, 28] on span "Undo" at bounding box center [61, 28] width 13 height 7
click at [58, 32] on button "undo Undo Undo" at bounding box center [56, 28] width 32 height 13
click at [31, 256] on button "button" at bounding box center [29, 254] width 16 height 16
click at [13, 255] on button "button" at bounding box center [10, 254] width 16 height 16
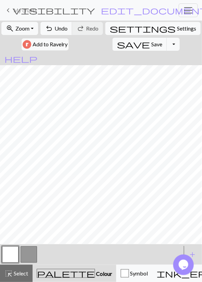
click at [23, 249] on button "button" at bounding box center [29, 254] width 16 height 16
click at [62, 28] on span "Undo" at bounding box center [61, 28] width 13 height 7
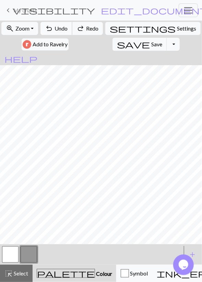
click at [62, 28] on span "Undo" at bounding box center [61, 28] width 13 height 7
click at [7, 251] on button "button" at bounding box center [10, 254] width 16 height 16
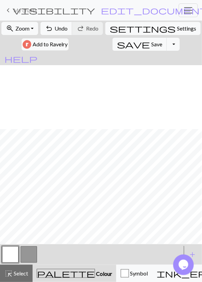
scroll to position [67, 0]
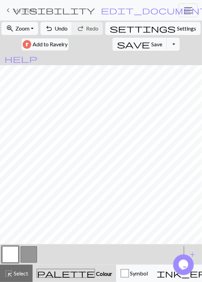
click at [177, 31] on span "Settings" at bounding box center [186, 28] width 19 height 8
select select "aran"
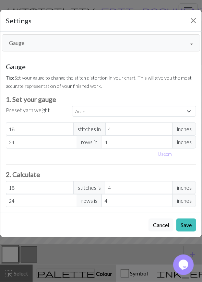
click at [39, 43] on button "Gauge" at bounding box center [101, 42] width 199 height 17
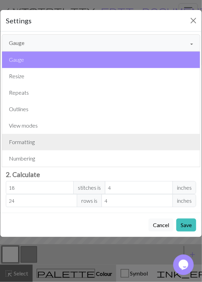
click at [35, 143] on button "Formatting" at bounding box center [101, 142] width 198 height 16
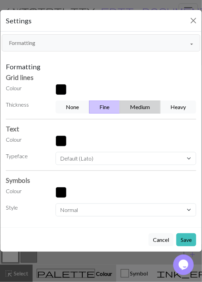
click at [147, 104] on button "Medium" at bounding box center [140, 107] width 41 height 13
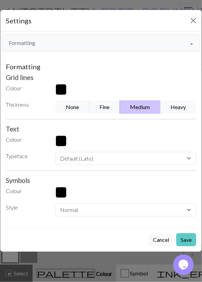
click at [186, 242] on button "Save" at bounding box center [186, 239] width 20 height 13
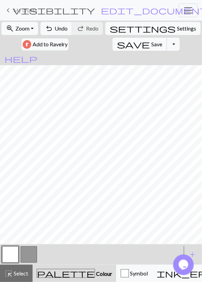
click at [151, 41] on span "Save" at bounding box center [156, 44] width 11 height 7
click at [167, 46] on button "Toggle Dropdown" at bounding box center [173, 44] width 13 height 13
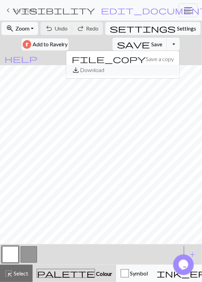
click at [105, 72] on button "save_alt Download" at bounding box center [122, 69] width 113 height 11
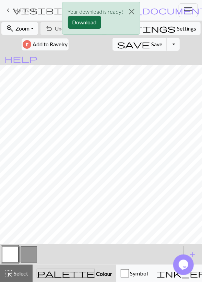
click at [85, 21] on button "Download" at bounding box center [84, 22] width 33 height 13
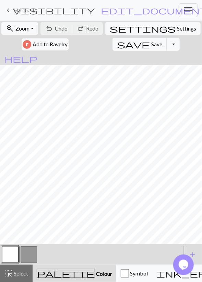
click at [28, 9] on span "My charts" at bounding box center [25, 10] width 24 height 7
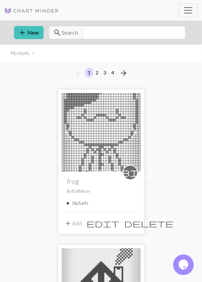
click at [79, 201] on summary "16 charts" at bounding box center [101, 203] width 68 height 7
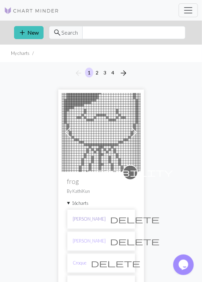
click at [80, 219] on link "[PERSON_NAME]" at bounding box center [89, 219] width 33 height 7
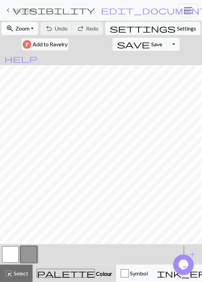
click at [30, 29] on span "Zoom" at bounding box center [22, 28] width 14 height 7
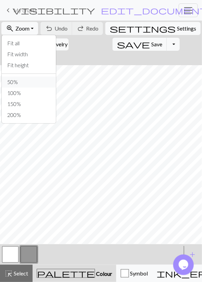
click at [26, 81] on button "50%" at bounding box center [29, 82] width 54 height 11
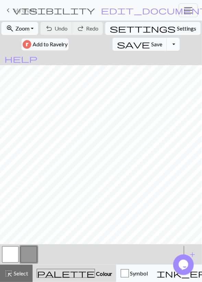
click at [167, 46] on button "Toggle Dropdown" at bounding box center [173, 44] width 13 height 13
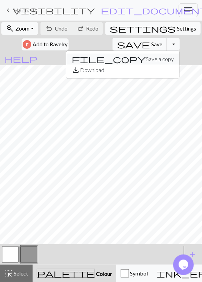
click at [115, 56] on button "file_copy Save a copy" at bounding box center [122, 59] width 113 height 11
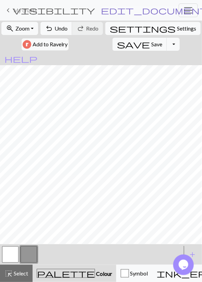
click at [145, 8] on span "edit_document" at bounding box center [154, 10] width 107 height 10
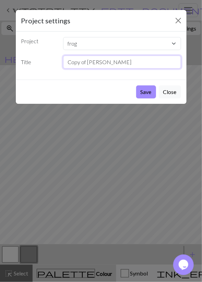
drag, startPoint x: 115, startPoint y: 59, endPoint x: 13, endPoint y: 108, distance: 113.6
click at [63, 69] on input "Copy of Jeremiah" at bounding box center [122, 62] width 118 height 13
type input "Raddle"
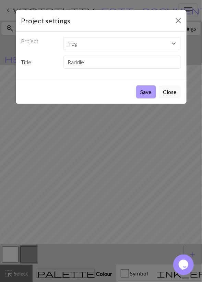
click at [154, 92] on button "Save" at bounding box center [146, 91] width 20 height 13
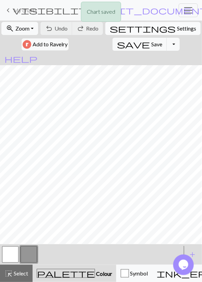
click at [177, 28] on span "Settings" at bounding box center [186, 28] width 19 height 8
select select "aran"
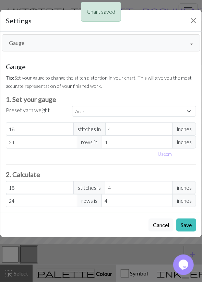
click at [59, 44] on button "Gauge" at bounding box center [101, 42] width 199 height 17
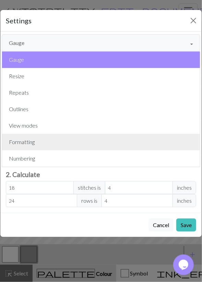
click at [31, 140] on button "Formatting" at bounding box center [101, 142] width 198 height 16
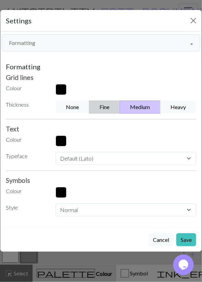
click at [107, 108] on button "Fine" at bounding box center [104, 107] width 31 height 13
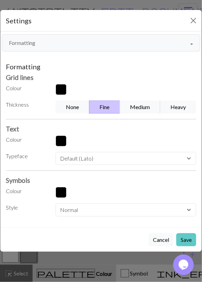
click at [180, 236] on button "Save" at bounding box center [186, 239] width 20 height 13
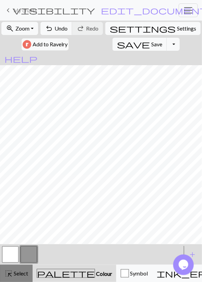
drag, startPoint x: 16, startPoint y: 269, endPoint x: 22, endPoint y: 260, distance: 10.6
click at [16, 269] on button "highlight_alt Select Select" at bounding box center [16, 273] width 33 height 17
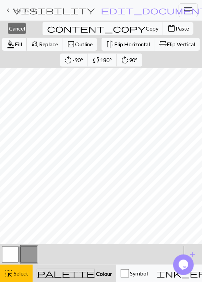
click at [22, 41] on span "Fill" at bounding box center [18, 44] width 7 height 7
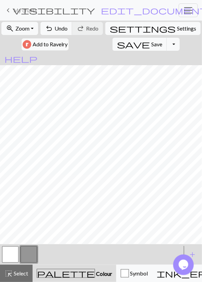
drag, startPoint x: 19, startPoint y: 271, endPoint x: 24, endPoint y: 252, distance: 19.2
click at [19, 270] on span "Select" at bounding box center [20, 273] width 15 height 7
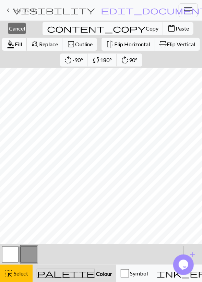
click at [27, 38] on button "format_color_fill Fill" at bounding box center [14, 44] width 25 height 13
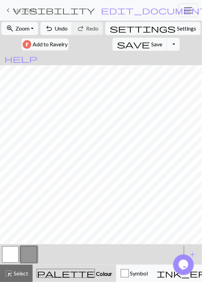
click at [12, 256] on button "button" at bounding box center [10, 254] width 16 height 16
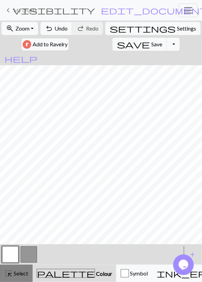
drag, startPoint x: 12, startPoint y: 274, endPoint x: 19, endPoint y: 250, distance: 24.9
click at [12, 273] on span "highlight_alt" at bounding box center [8, 274] width 8 height 10
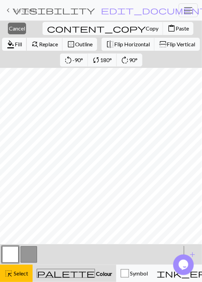
click at [15, 39] on span "format_color_fill" at bounding box center [11, 44] width 8 height 10
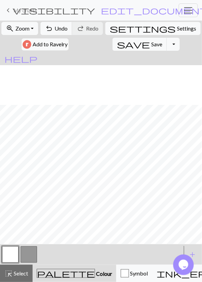
scroll to position [40, 0]
click at [13, 252] on button "button" at bounding box center [10, 254] width 16 height 16
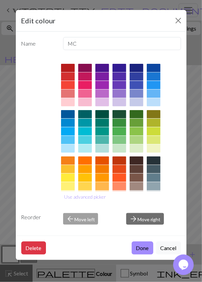
click at [4, 216] on div "Edit colour Name MC Use advanced picker Reorder arrow_back Move left arrow_forw…" at bounding box center [101, 141] width 202 height 282
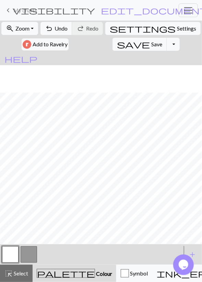
scroll to position [67, 0]
click at [31, 256] on button "button" at bounding box center [29, 254] width 16 height 16
click at [11, 256] on button "button" at bounding box center [10, 254] width 16 height 16
click at [33, 256] on button "button" at bounding box center [29, 254] width 16 height 16
drag, startPoint x: 12, startPoint y: 257, endPoint x: 17, endPoint y: 247, distance: 10.9
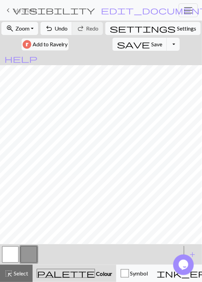
click at [12, 257] on button "button" at bounding box center [10, 254] width 16 height 16
click at [26, 260] on button "button" at bounding box center [29, 254] width 16 height 16
click at [29, 254] on button "button" at bounding box center [29, 254] width 16 height 16
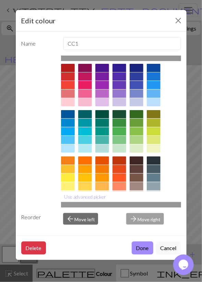
click at [8, 254] on div "Edit colour Name CC1 Use advanced picker Reorder arrow_back Move left arrow_for…" at bounding box center [101, 141] width 202 height 282
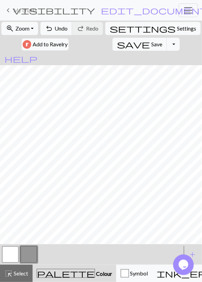
click at [9, 256] on button "button" at bounding box center [10, 254] width 16 height 16
click at [25, 255] on button "button" at bounding box center [29, 254] width 16 height 16
click at [13, 253] on button "button" at bounding box center [10, 254] width 16 height 16
click at [26, 254] on button "button" at bounding box center [29, 254] width 16 height 16
click at [13, 255] on button "button" at bounding box center [10, 254] width 16 height 16
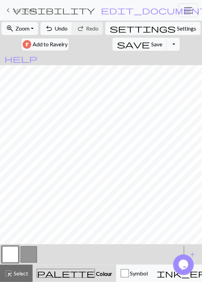
click at [27, 253] on button "button" at bounding box center [29, 254] width 16 height 16
click at [12, 251] on button "button" at bounding box center [10, 254] width 16 height 16
click at [25, 256] on button "button" at bounding box center [29, 254] width 16 height 16
click at [17, 251] on button "button" at bounding box center [10, 254] width 16 height 16
click at [64, 26] on span "Undo" at bounding box center [61, 28] width 13 height 7
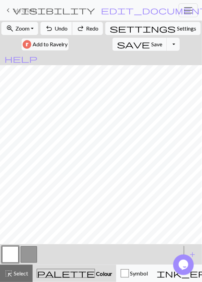
click at [64, 26] on span "Undo" at bounding box center [61, 28] width 13 height 7
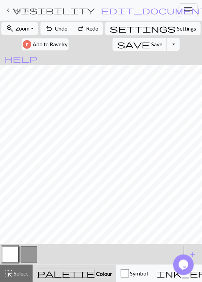
click at [25, 255] on button "button" at bounding box center [29, 254] width 16 height 16
click at [68, 33] on button "undo Undo Undo" at bounding box center [56, 28] width 32 height 13
click at [68, 36] on div "zoom_in Zoom Zoom Fit all Fit width Fit height 50% 100% 150% 200% undo Undo Und…" at bounding box center [101, 37] width 202 height 32
click at [65, 36] on div "undo Undo Undo redo Redo Redo" at bounding box center [72, 29] width 64 height 16
drag, startPoint x: 8, startPoint y: 256, endPoint x: 11, endPoint y: 252, distance: 5.4
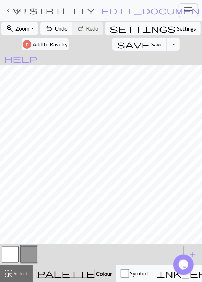
click at [8, 256] on button "button" at bounding box center [10, 254] width 16 height 16
click at [31, 258] on button "button" at bounding box center [29, 254] width 16 height 16
click at [16, 254] on button "button" at bounding box center [10, 254] width 16 height 16
click at [32, 252] on button "button" at bounding box center [29, 254] width 16 height 16
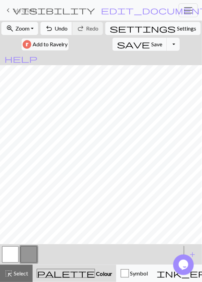
click at [53, 27] on span "undo" at bounding box center [49, 29] width 8 height 10
drag, startPoint x: 12, startPoint y: 255, endPoint x: 13, endPoint y: 250, distance: 4.9
click at [11, 255] on button "button" at bounding box center [10, 254] width 16 height 16
click at [23, 254] on button "button" at bounding box center [29, 254] width 16 height 16
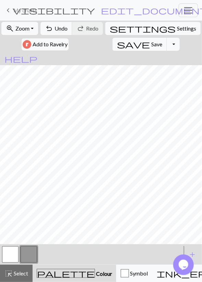
click at [15, 251] on button "button" at bounding box center [10, 254] width 16 height 16
click at [28, 251] on button "button" at bounding box center [29, 254] width 16 height 16
click at [11, 252] on button "button" at bounding box center [10, 254] width 16 height 16
click at [26, 251] on button "button" at bounding box center [29, 254] width 16 height 16
click at [7, 249] on button "button" at bounding box center [10, 254] width 16 height 16
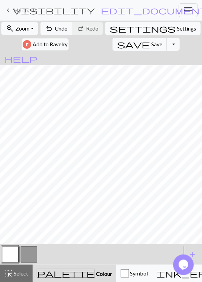
click at [23, 260] on button "button" at bounding box center [29, 254] width 16 height 16
click at [13, 251] on button "button" at bounding box center [10, 254] width 16 height 16
click at [61, 31] on span "Undo" at bounding box center [61, 28] width 13 height 7
click at [31, 253] on button "button" at bounding box center [29, 254] width 16 height 16
drag, startPoint x: 64, startPoint y: 31, endPoint x: 78, endPoint y: 59, distance: 31.9
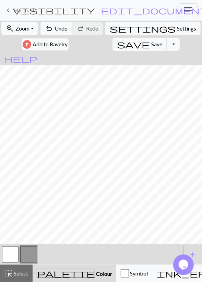
click at [64, 31] on span "Undo" at bounding box center [61, 28] width 13 height 7
click at [66, 27] on span "Undo" at bounding box center [61, 28] width 13 height 7
click at [53, 28] on span "undo" at bounding box center [49, 29] width 8 height 10
click at [53, 27] on span "undo" at bounding box center [49, 29] width 8 height 10
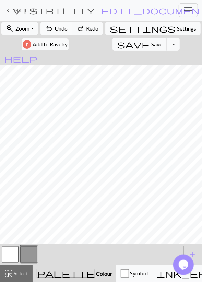
click at [53, 27] on span "undo" at bounding box center [49, 29] width 8 height 10
click at [52, 27] on span "undo" at bounding box center [49, 29] width 8 height 10
click at [13, 252] on button "button" at bounding box center [10, 254] width 16 height 16
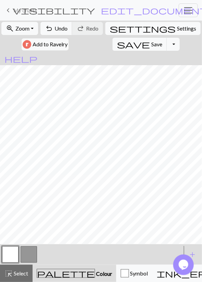
click at [11, 255] on button "button" at bounding box center [10, 254] width 16 height 16
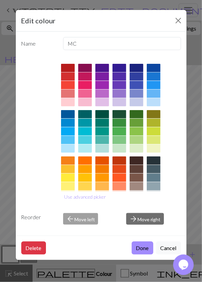
click at [9, 254] on div "Edit colour Name MC Use advanced picker Reorder arrow_back Move left arrow_forw…" at bounding box center [101, 141] width 202 height 282
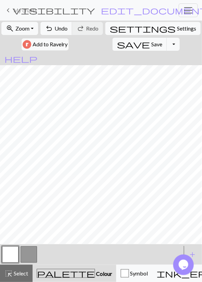
click at [24, 254] on button "button" at bounding box center [29, 254] width 16 height 16
click at [8, 252] on button "button" at bounding box center [10, 254] width 16 height 16
click at [23, 252] on button "button" at bounding box center [29, 254] width 16 height 16
click at [62, 25] on button "undo Undo Undo" at bounding box center [56, 28] width 32 height 13
click at [57, 26] on button "undo Undo Undo" at bounding box center [56, 28] width 32 height 13
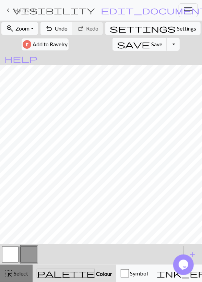
click at [16, 273] on span "Select" at bounding box center [20, 273] width 15 height 7
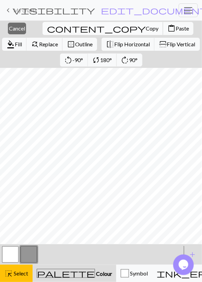
click at [146, 31] on span "Copy" at bounding box center [152, 28] width 13 height 7
click at [176, 28] on span "Paste" at bounding box center [182, 28] width 13 height 7
click at [17, 27] on span "Cancel" at bounding box center [17, 28] width 16 height 7
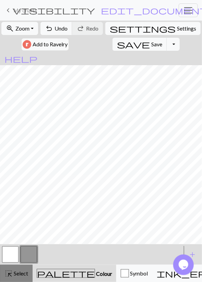
click at [26, 270] on div "highlight_alt Select Select" at bounding box center [16, 273] width 24 height 8
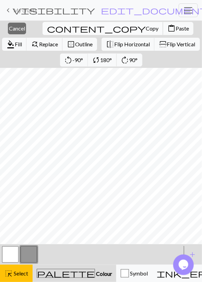
click at [146, 31] on span "Copy" at bounding box center [152, 28] width 13 height 7
click at [176, 28] on span "Paste" at bounding box center [182, 28] width 13 height 7
click at [16, 28] on span "Cancel" at bounding box center [17, 28] width 16 height 7
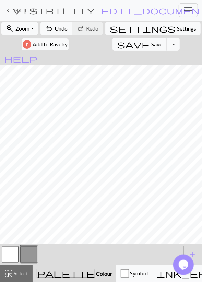
click at [16, 255] on button "button" at bounding box center [10, 254] width 16 height 16
click at [61, 30] on span "Undo" at bounding box center [61, 28] width 13 height 7
click at [33, 252] on button "button" at bounding box center [29, 254] width 16 height 16
click at [19, 258] on div at bounding box center [10, 254] width 19 height 19
click at [10, 255] on button "button" at bounding box center [10, 254] width 16 height 16
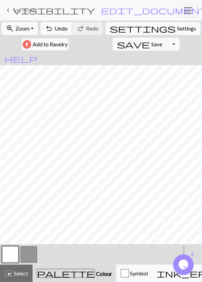
click at [28, 256] on button "button" at bounding box center [29, 254] width 16 height 16
click at [68, 29] on span "Undo" at bounding box center [61, 28] width 13 height 7
drag, startPoint x: 15, startPoint y: 253, endPoint x: 16, endPoint y: 246, distance: 7.3
click at [15, 253] on button "button" at bounding box center [10, 254] width 16 height 16
click at [18, 268] on button "highlight_alt Select Select" at bounding box center [16, 273] width 33 height 17
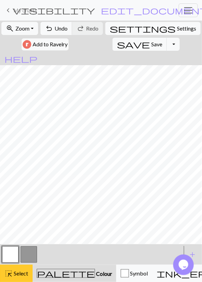
click at [14, 272] on span "Select" at bounding box center [20, 273] width 15 height 7
click at [27, 249] on button "button" at bounding box center [29, 254] width 16 height 16
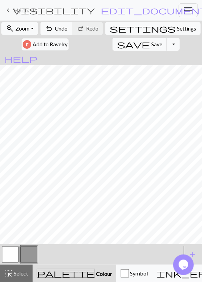
click at [10, 256] on button "button" at bounding box center [10, 254] width 16 height 16
click at [30, 253] on button "button" at bounding box center [29, 254] width 16 height 16
click at [10, 256] on button "button" at bounding box center [10, 254] width 16 height 16
click at [26, 251] on button "button" at bounding box center [29, 254] width 16 height 16
click at [10, 255] on button "button" at bounding box center [10, 254] width 16 height 16
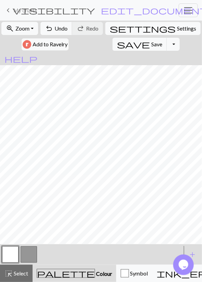
click at [25, 257] on button "button" at bounding box center [29, 254] width 16 height 16
click at [29, 256] on button "button" at bounding box center [29, 254] width 16 height 16
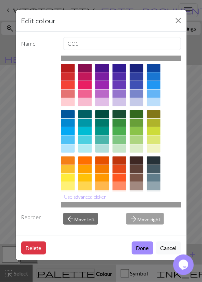
click at [10, 168] on div "Edit colour Name CC1 Use advanced picker Reorder arrow_back Move left arrow_for…" at bounding box center [101, 141] width 202 height 282
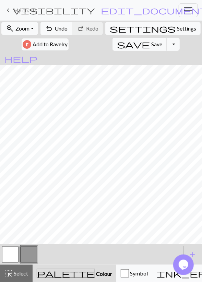
click at [13, 250] on button "button" at bounding box center [10, 254] width 16 height 16
click at [26, 250] on button "button" at bounding box center [29, 254] width 16 height 16
click at [12, 251] on button "button" at bounding box center [10, 254] width 16 height 16
click at [22, 256] on button "button" at bounding box center [29, 254] width 16 height 16
click at [53, 32] on span "undo" at bounding box center [49, 29] width 8 height 10
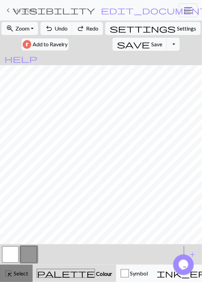
click at [20, 269] on button "highlight_alt Select Select" at bounding box center [16, 273] width 33 height 17
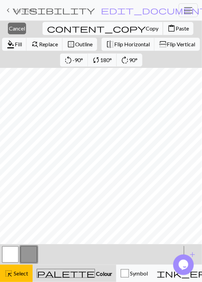
click at [146, 26] on span "Copy" at bounding box center [152, 28] width 13 height 7
click at [176, 27] on span "Paste" at bounding box center [182, 28] width 13 height 7
click at [17, 30] on span "Cancel" at bounding box center [17, 28] width 16 height 7
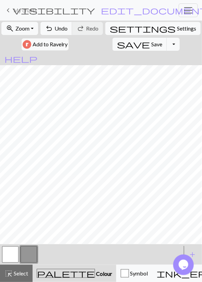
drag, startPoint x: 14, startPoint y: 253, endPoint x: 15, endPoint y: 247, distance: 5.7
click at [14, 253] on button "button" at bounding box center [10, 254] width 16 height 16
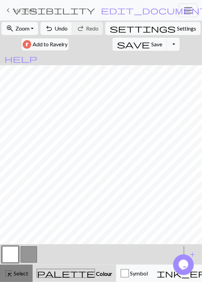
click at [27, 273] on span "Select" at bounding box center [20, 273] width 15 height 7
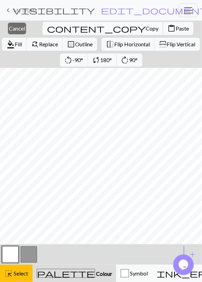
click at [146, 30] on span "Copy" at bounding box center [152, 28] width 13 height 7
click at [176, 30] on span "Paste" at bounding box center [182, 28] width 13 height 7
click at [18, 28] on span "Cancel" at bounding box center [17, 28] width 16 height 7
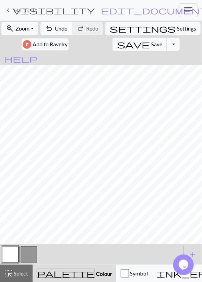
click at [53, 26] on span "undo" at bounding box center [49, 29] width 8 height 10
click at [151, 46] on span "Save" at bounding box center [156, 44] width 11 height 7
click at [177, 31] on span "Settings" at bounding box center [186, 28] width 19 height 8
select select "aran"
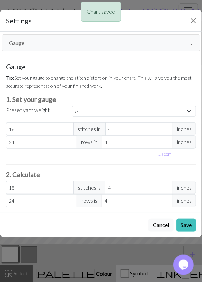
click at [62, 48] on button "Gauge" at bounding box center [101, 42] width 199 height 17
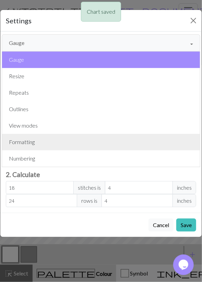
click at [52, 141] on button "Formatting" at bounding box center [101, 142] width 198 height 16
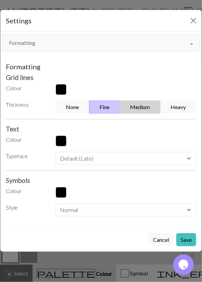
click at [132, 103] on button "Medium" at bounding box center [140, 107] width 41 height 13
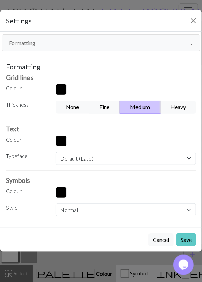
click at [185, 238] on button "Save" at bounding box center [186, 239] width 20 height 13
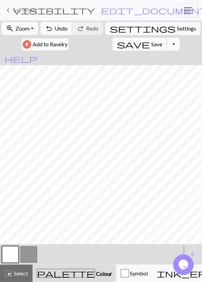
click at [113, 42] on button "save Save Save" at bounding box center [140, 44] width 55 height 13
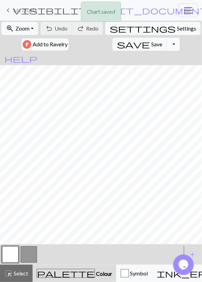
click at [167, 43] on button "Toggle Dropdown" at bounding box center [173, 44] width 13 height 13
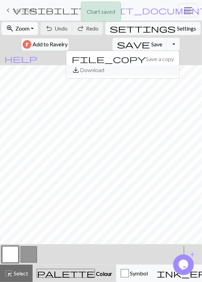
click at [108, 70] on button "save_alt Download" at bounding box center [122, 69] width 113 height 11
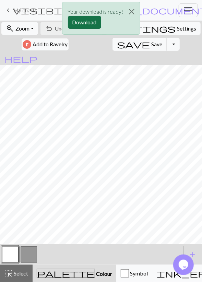
click at [88, 24] on button "Download" at bounding box center [84, 22] width 33 height 13
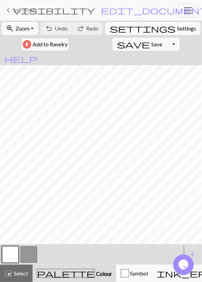
click at [28, 252] on button "button" at bounding box center [29, 254] width 16 height 16
click at [13, 254] on button "button" at bounding box center [10, 254] width 16 height 16
click at [23, 255] on button "button" at bounding box center [29, 254] width 16 height 16
drag, startPoint x: 57, startPoint y: 30, endPoint x: 68, endPoint y: 55, distance: 27.0
click at [57, 30] on button "undo Undo Undo" at bounding box center [56, 28] width 32 height 13
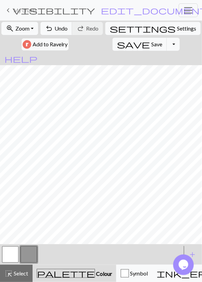
click at [16, 251] on button "button" at bounding box center [10, 254] width 16 height 16
click at [61, 32] on button "undo Undo Undo" at bounding box center [56, 28] width 32 height 13
click at [151, 43] on span "Save" at bounding box center [156, 44] width 11 height 7
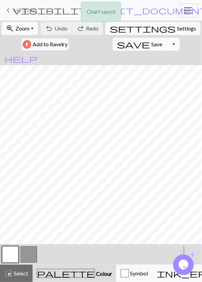
click at [167, 44] on button "Toggle Dropdown" at bounding box center [173, 44] width 13 height 13
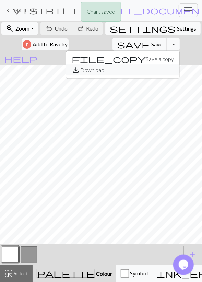
click at [111, 69] on button "save_alt Download" at bounding box center [122, 69] width 113 height 11
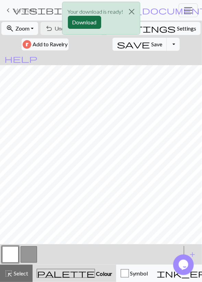
click at [95, 19] on button "Download" at bounding box center [84, 22] width 33 height 13
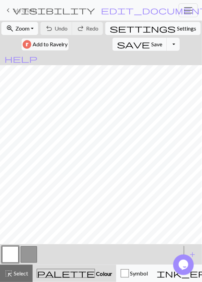
click at [19, 12] on span "My charts" at bounding box center [25, 10] width 24 height 7
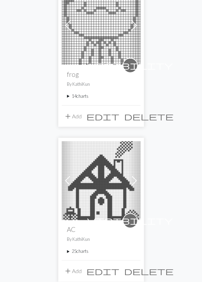
click at [80, 96] on summary "14 charts" at bounding box center [101, 96] width 68 height 7
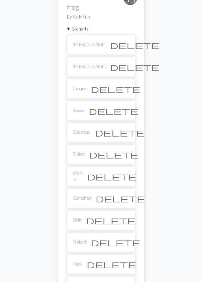
scroll to position [250, 0]
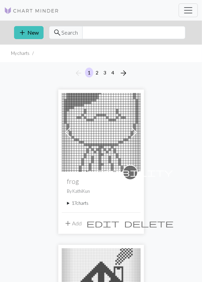
click at [80, 202] on summary "17 charts" at bounding box center [101, 203] width 68 height 7
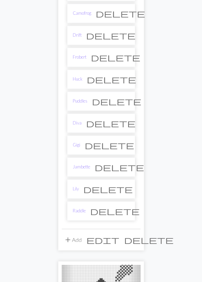
scroll to position [392, 0]
